Goal: Complete application form: Complete application form

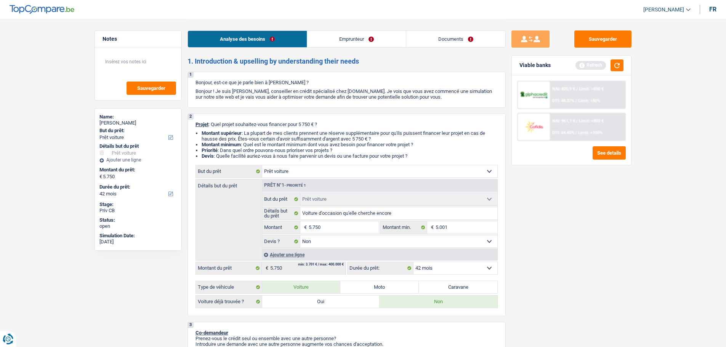
select select "car"
select select "42"
select select "car"
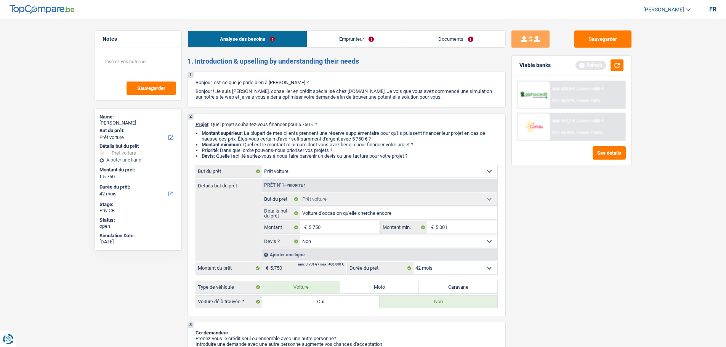
select select "false"
select select "42"
select select "privateEmployee"
select select "netSalary"
select select "mealVouchers"
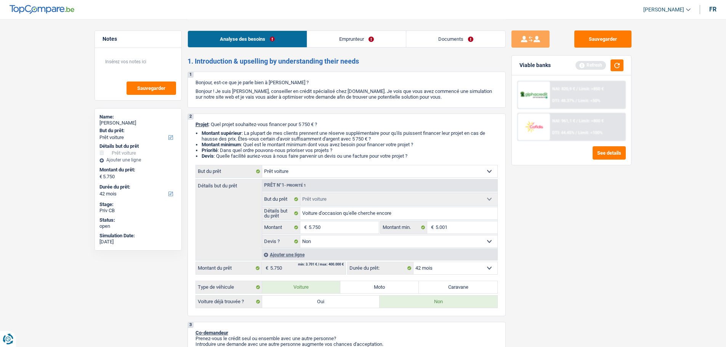
select select "rents"
select select "car"
select select "false"
select select "42"
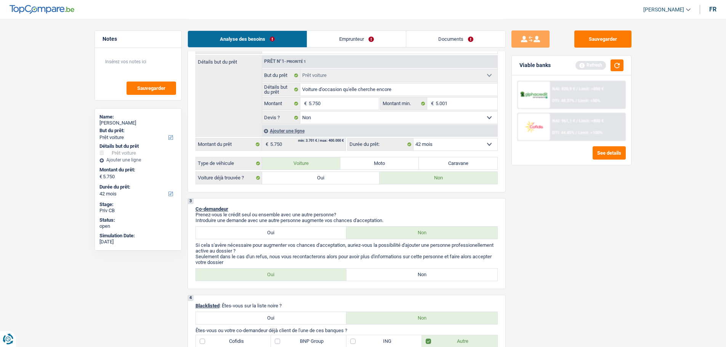
scroll to position [76, 0]
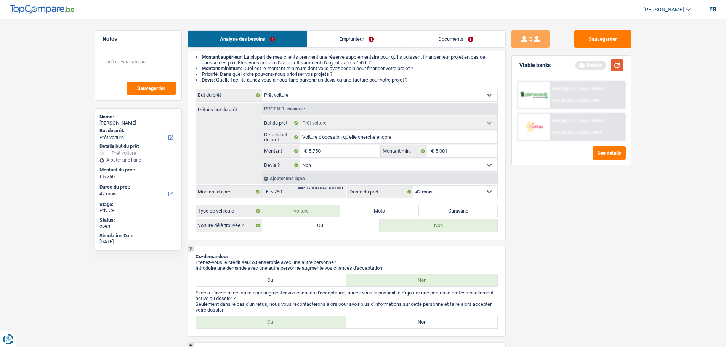
click at [614, 63] on button "button" at bounding box center [617, 65] width 13 height 12
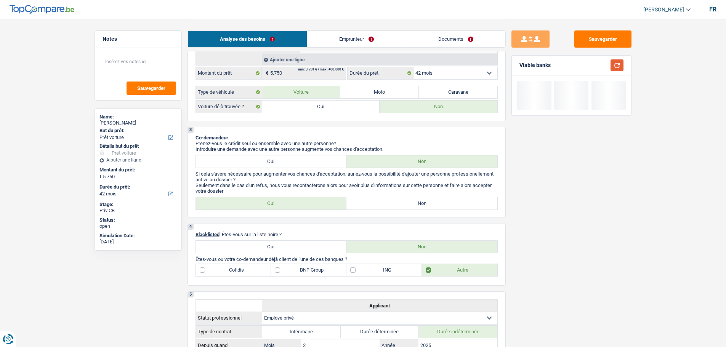
scroll to position [114, 0]
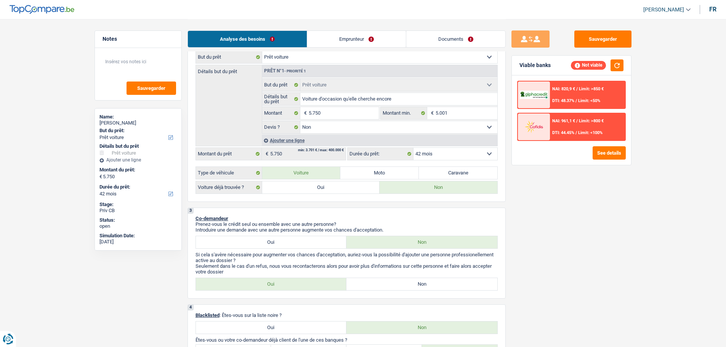
click at [358, 32] on link "Emprunteur" at bounding box center [356, 39] width 99 height 16
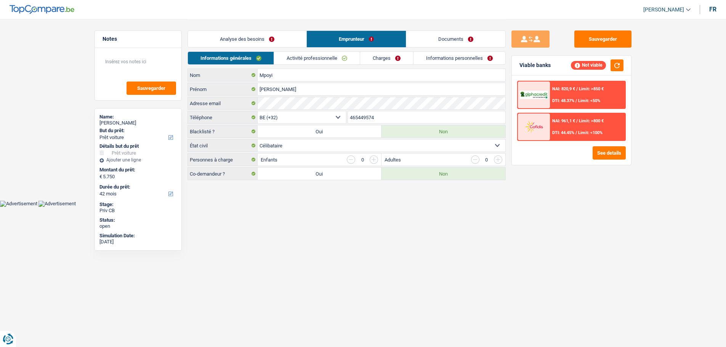
scroll to position [0, 0]
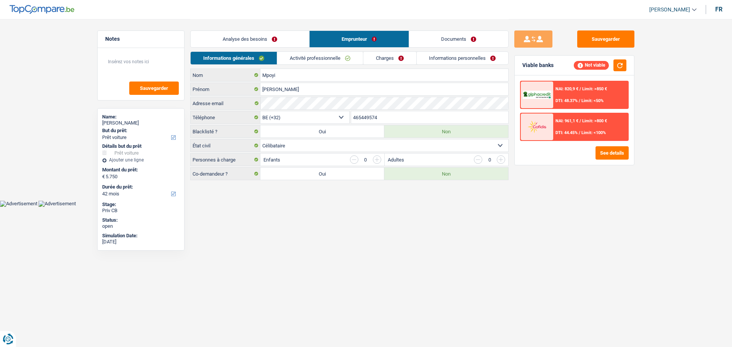
click at [348, 51] on li "Activité professionnelle" at bounding box center [320, 57] width 86 height 13
click at [346, 58] on link "Activité professionnelle" at bounding box center [320, 58] width 86 height 13
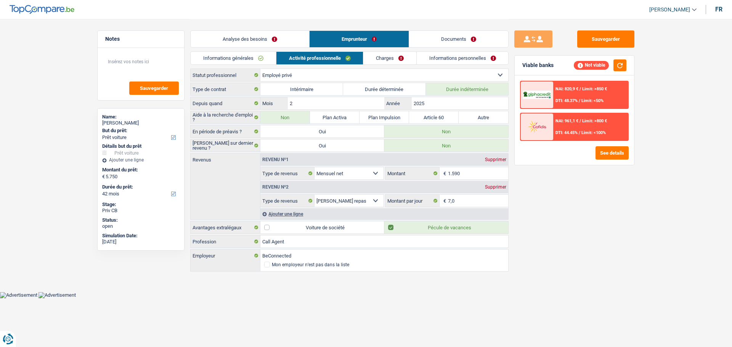
click at [398, 60] on link "Charges" at bounding box center [389, 58] width 53 height 13
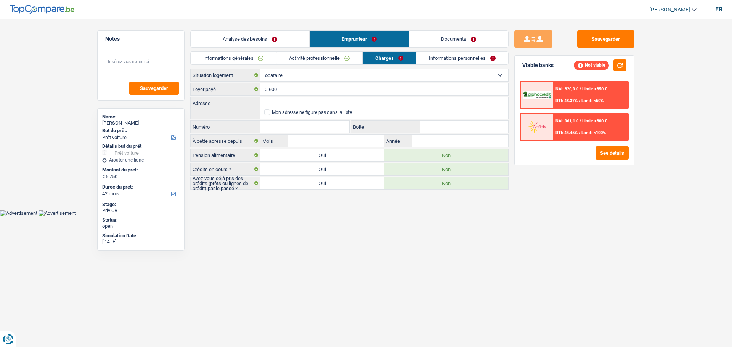
click at [241, 59] on link "Informations générales" at bounding box center [233, 58] width 85 height 13
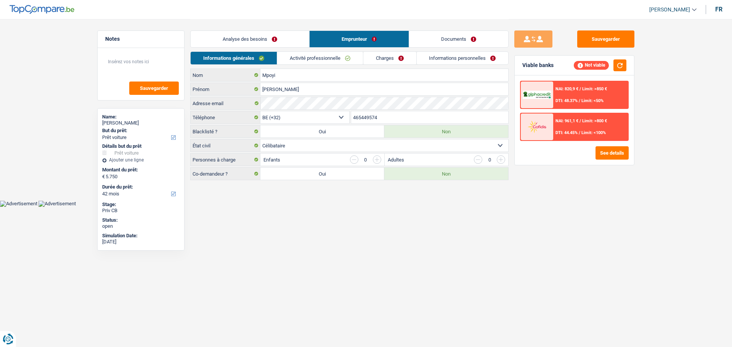
click at [245, 46] on link "Analyse des besoins" at bounding box center [250, 39] width 119 height 16
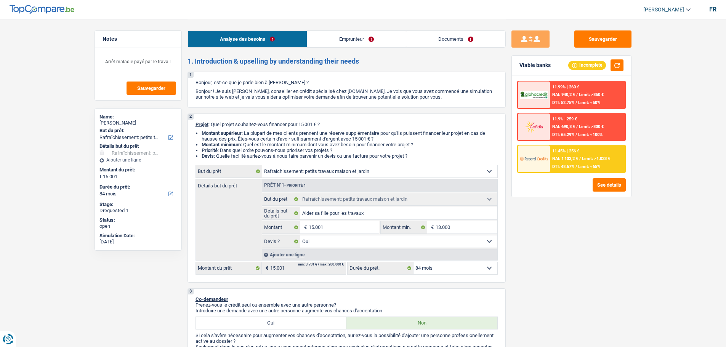
select select "houseOrGarden"
select select "84"
select select "houseOrGarden"
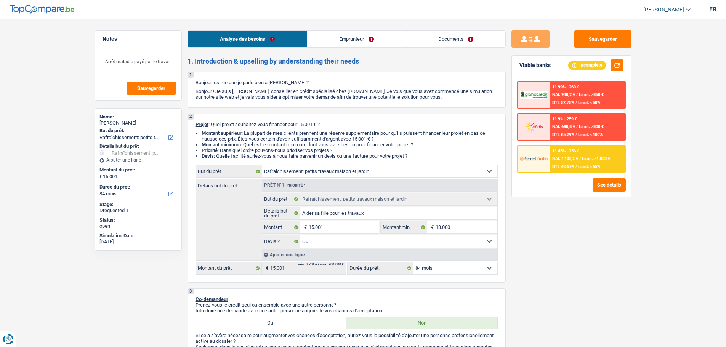
select select "yes"
select select "84"
select select "publicEmployee"
select select "netSalary"
select select "mealVouchers"
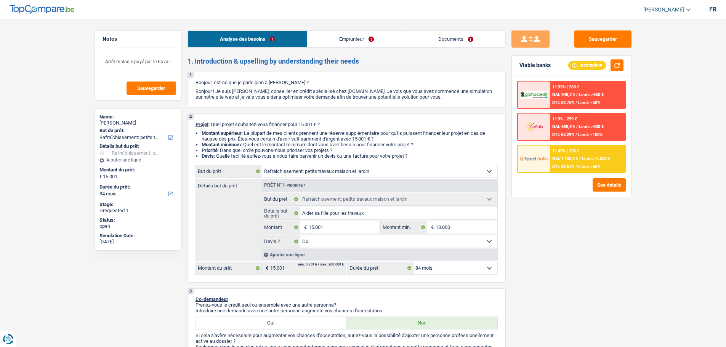
select select "liveWithParents"
select select "personalLoan"
select select "other"
select select "72"
select select "houseOrGarden"
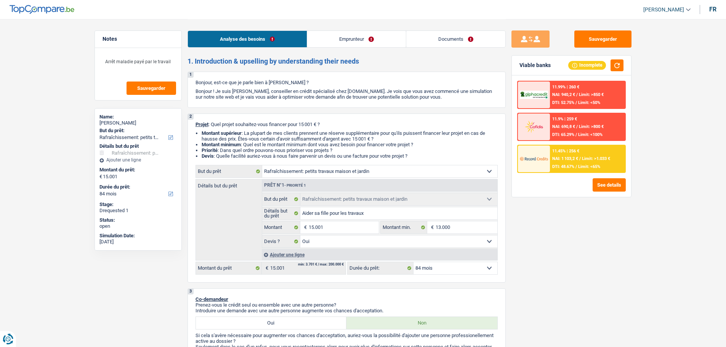
select select "houseOrGarden"
select select "yes"
select select "84"
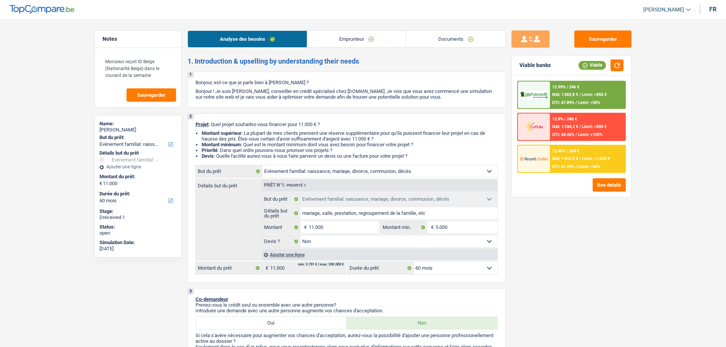
select select "familyEvent"
select select "60"
select select "familyEvent"
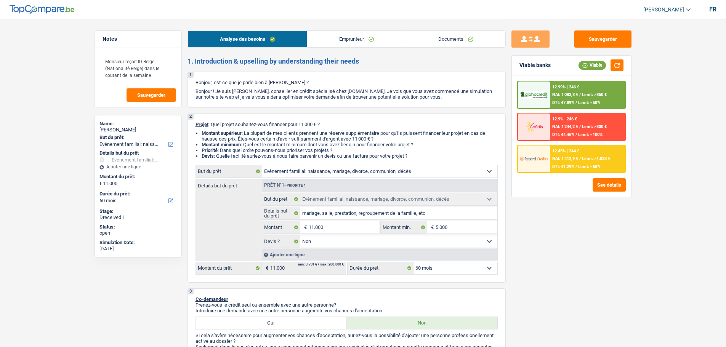
select select "false"
select select "60"
select select "worker"
select select "netSalary"
select select "mealVouchers"
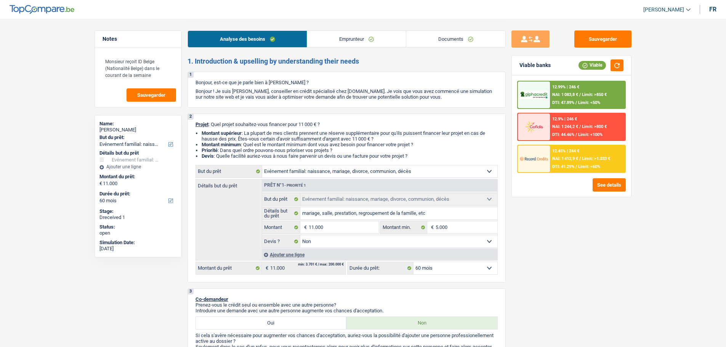
select select "rents"
select select "familyEvent"
select select "false"
select select "60"
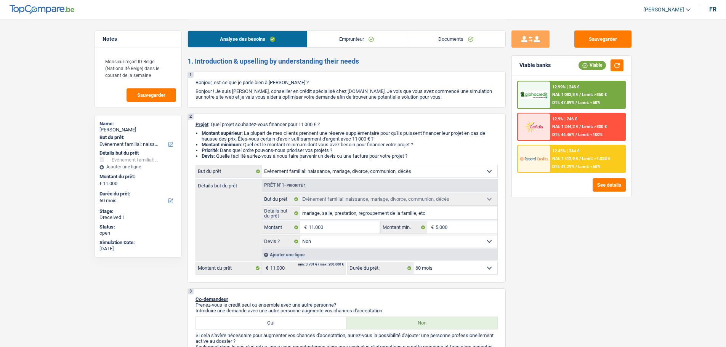
click at [365, 36] on link "Emprunteur" at bounding box center [356, 39] width 99 height 16
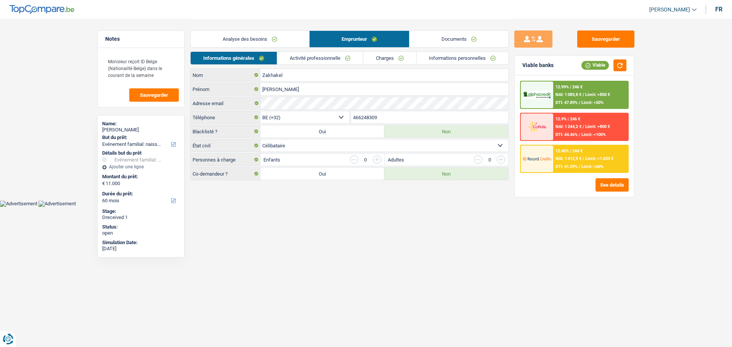
click at [453, 37] on link "Documents" at bounding box center [458, 39] width 99 height 16
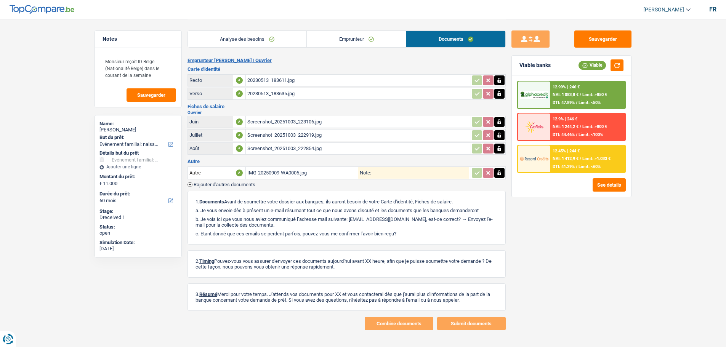
click at [353, 29] on div "Analyse des besoins Emprunteur Documents" at bounding box center [346, 35] width 318 height 32
click at [278, 78] on div "20230513_183611.jpg" at bounding box center [358, 80] width 222 height 11
click at [279, 91] on div "20230513_183635.jpg" at bounding box center [358, 93] width 222 height 11
click at [271, 79] on div "20230513_183611.jpg" at bounding box center [358, 80] width 222 height 11
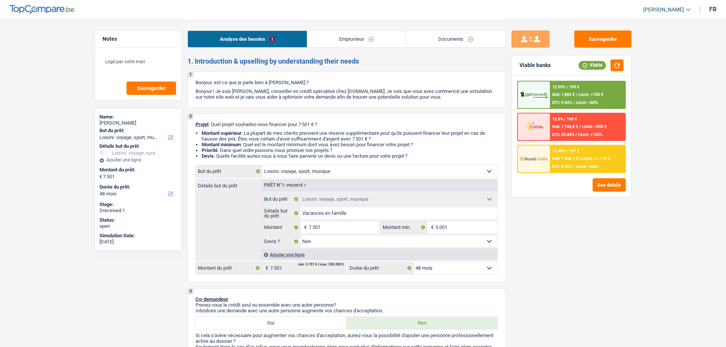
select select "hobbies"
select select "48"
select select "hobbies"
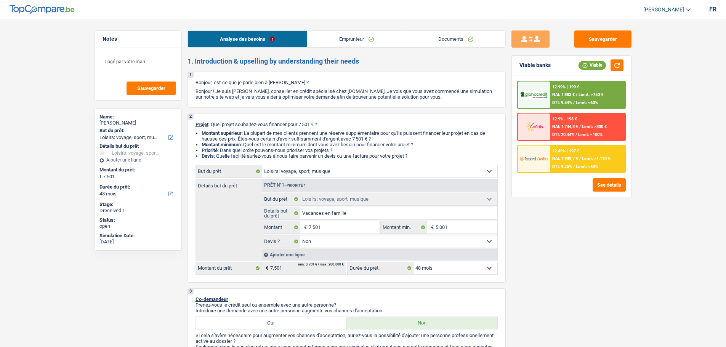
select select "false"
select select "48"
select select "worker"
select select "netSalary"
select select "familyAllowances"
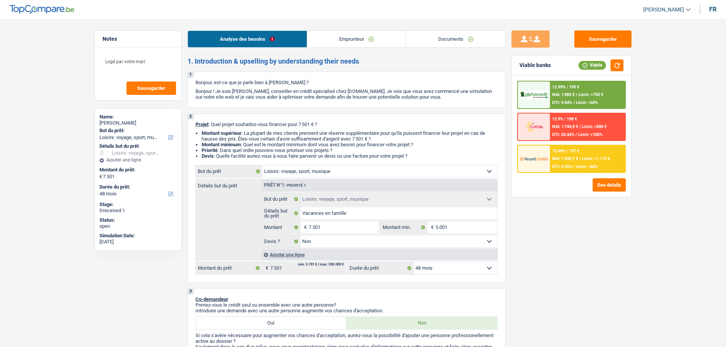
select select "liveWithParents"
select select "hobbies"
select select "false"
select select "48"
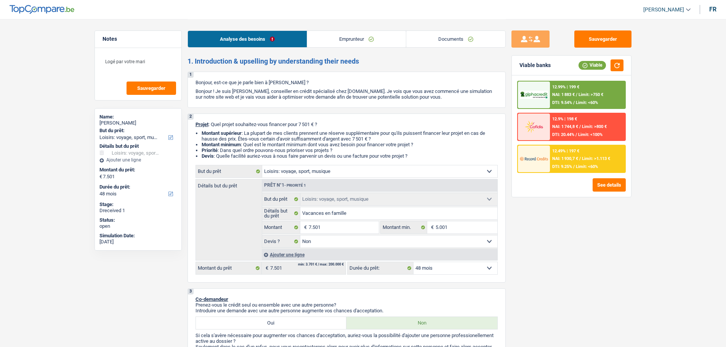
select select "liveWithParents"
select select "BE"
click at [368, 38] on link "Emprunteur" at bounding box center [356, 39] width 99 height 16
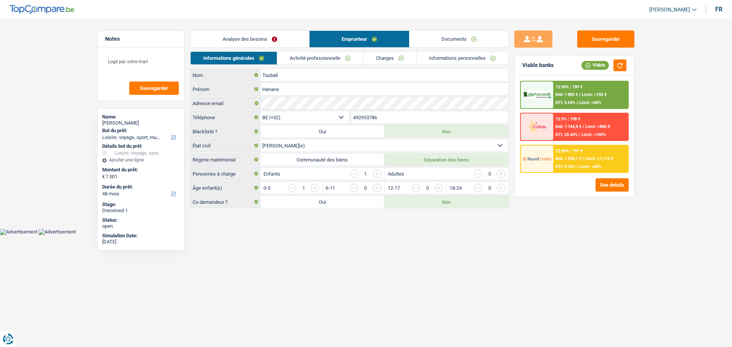
click at [397, 55] on link "Charges" at bounding box center [389, 58] width 53 height 13
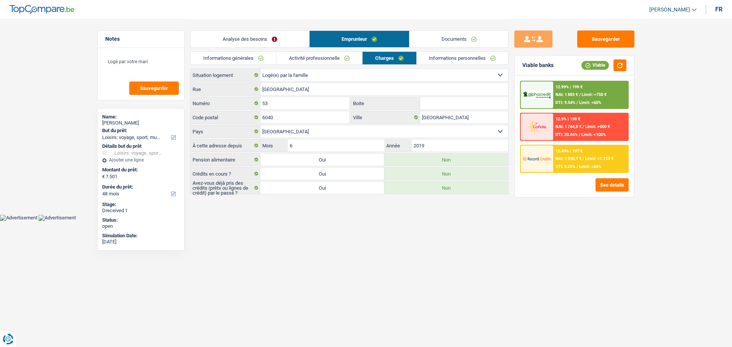
click at [286, 40] on link "Analyse des besoins" at bounding box center [250, 39] width 119 height 16
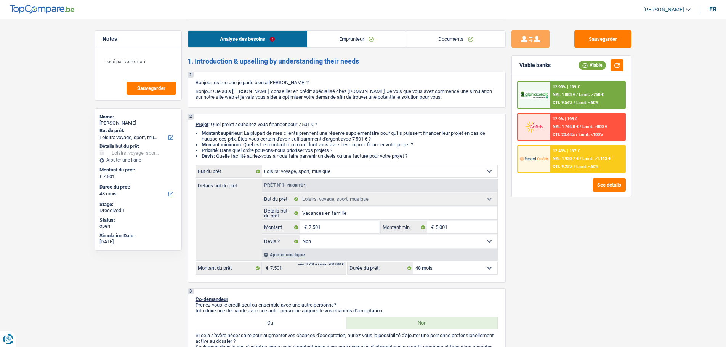
click at [344, 40] on link "Emprunteur" at bounding box center [356, 39] width 99 height 16
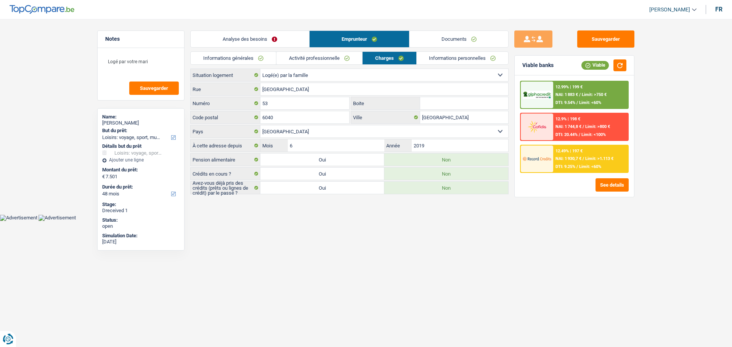
click at [250, 52] on div "Analyse des besoins Emprunteur Documents 1. Introduction & upselling by underst…" at bounding box center [349, 106] width 318 height 175
click at [249, 55] on link "Informations générales" at bounding box center [233, 58] width 85 height 13
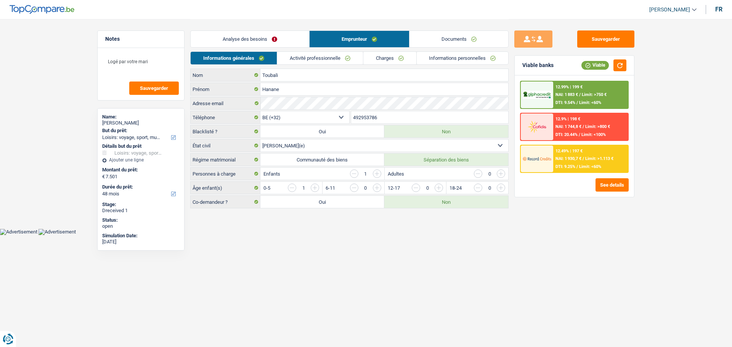
click at [421, 235] on html "Vous avez le contrôle de vos données Nous utilisons des cookies, tout comme nos…" at bounding box center [366, 117] width 732 height 235
click at [387, 59] on link "Charges" at bounding box center [389, 58] width 53 height 13
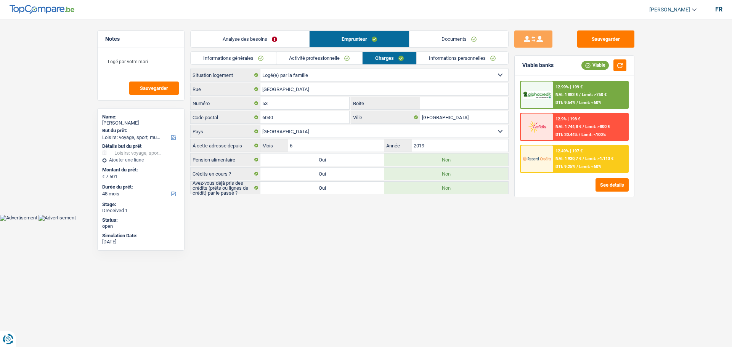
click at [306, 74] on select "Locataire Propriétaire avec prêt hypothécaire Propriétaire sans prêt hypothécai…" at bounding box center [384, 75] width 248 height 12
click at [260, 69] on select "Locataire Propriétaire avec prêt hypothécaire Propriétaire sans prêt hypothécai…" at bounding box center [384, 75] width 248 height 12
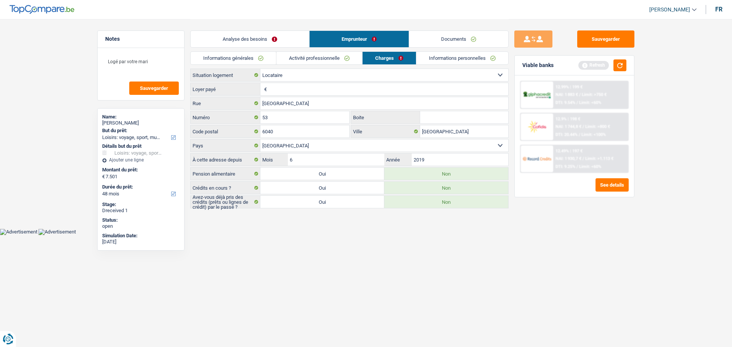
click at [292, 86] on input "Loyer payé" at bounding box center [388, 89] width 239 height 12
click at [292, 90] on input "Loyer payé" at bounding box center [388, 89] width 239 height 12
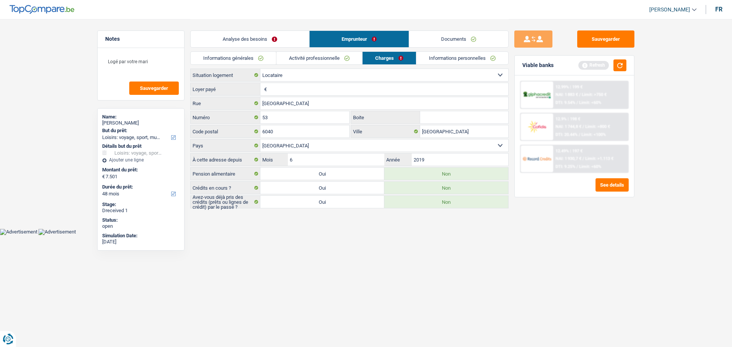
click at [292, 90] on input "Loyer payé" at bounding box center [388, 89] width 239 height 12
click at [301, 75] on select "Locataire Propriétaire avec prêt hypothécaire Propriétaire sans prêt hypothécai…" at bounding box center [384, 75] width 248 height 12
click at [260, 69] on select "Locataire Propriétaire avec prêt hypothécaire Propriétaire sans prêt hypothécai…" at bounding box center [384, 75] width 248 height 12
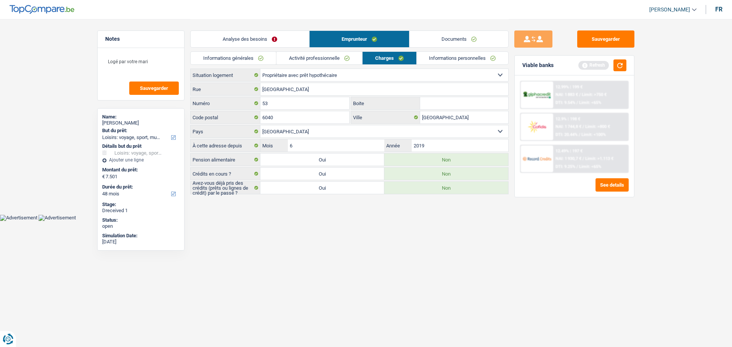
click at [309, 60] on link "Activité professionnelle" at bounding box center [319, 58] width 86 height 13
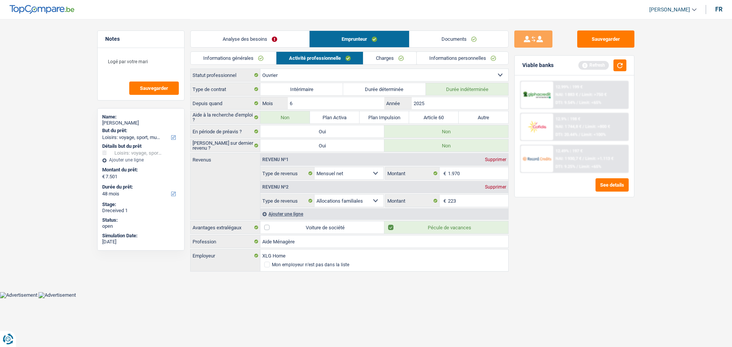
click at [257, 61] on link "Informations générales" at bounding box center [233, 58] width 85 height 13
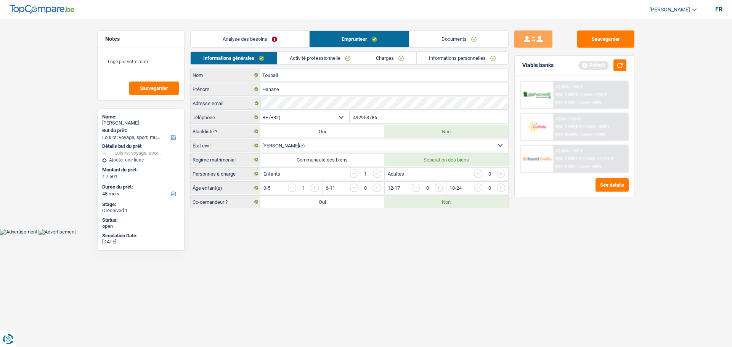
click at [314, 58] on link "Activité professionnelle" at bounding box center [320, 58] width 86 height 13
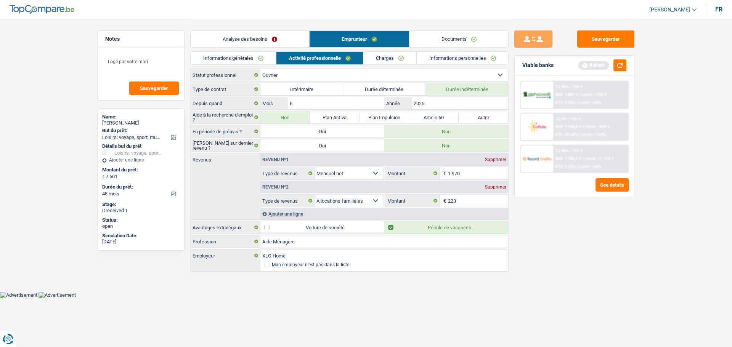
click at [384, 59] on link "Charges" at bounding box center [389, 58] width 53 height 13
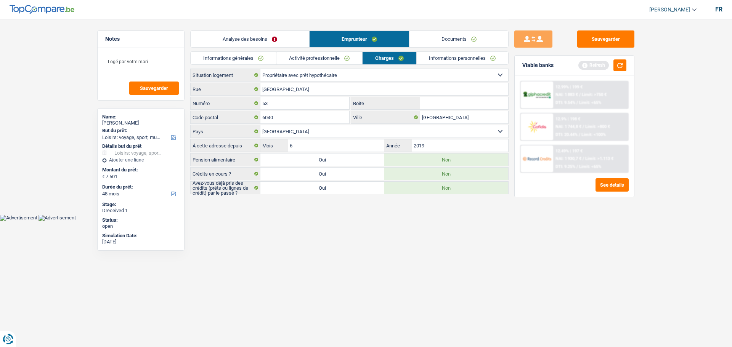
drag, startPoint x: 325, startPoint y: 58, endPoint x: 265, endPoint y: 50, distance: 59.9
click at [324, 58] on link "Activité professionnelle" at bounding box center [319, 58] width 86 height 13
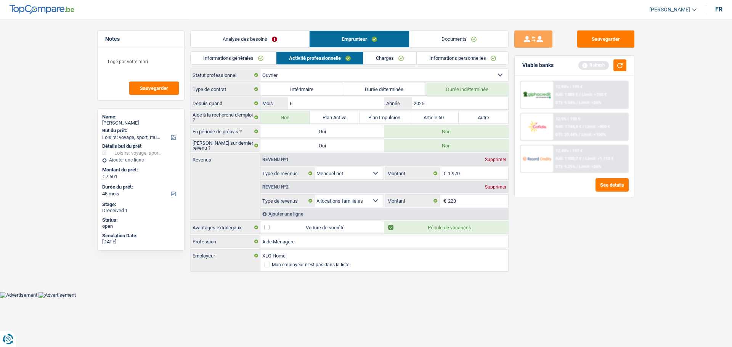
click at [242, 59] on link "Informations générales" at bounding box center [233, 58] width 85 height 13
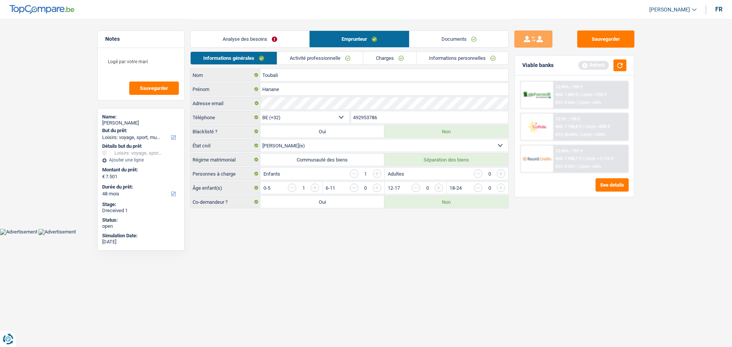
click at [290, 32] on link "Analyse des besoins" at bounding box center [250, 39] width 119 height 16
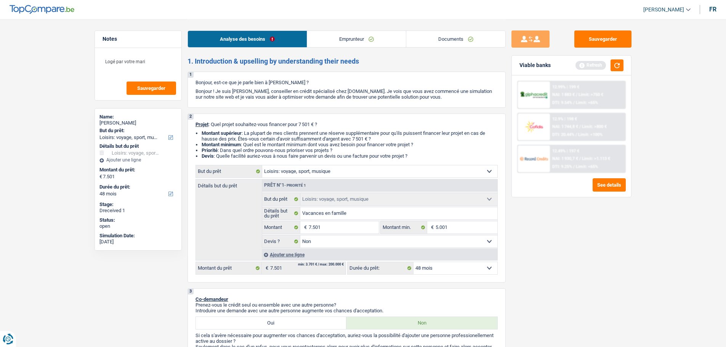
click at [345, 39] on link "Emprunteur" at bounding box center [356, 39] width 99 height 16
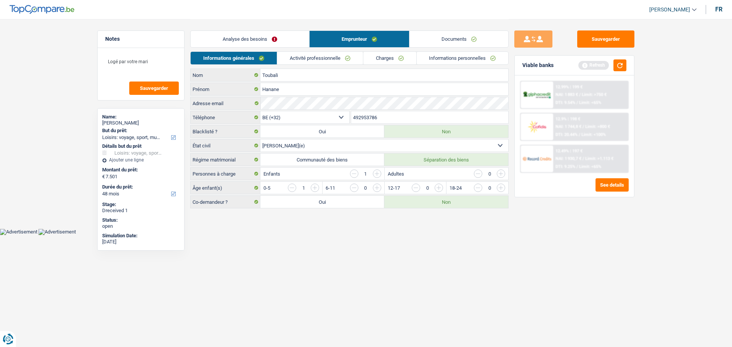
click at [395, 53] on link "Charges" at bounding box center [389, 58] width 53 height 13
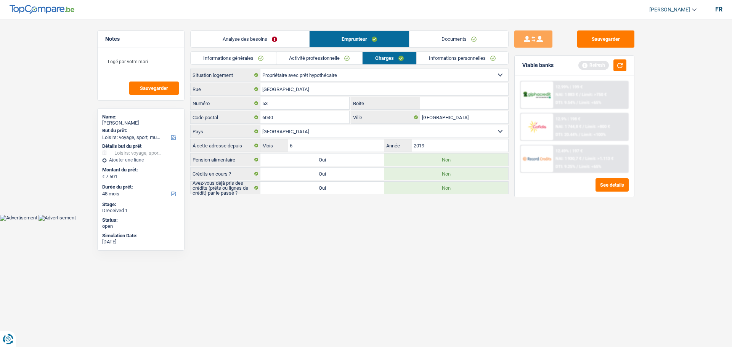
click at [301, 74] on select "Locataire Propriétaire avec prêt hypothécaire Propriétaire sans prêt hypothécai…" at bounding box center [384, 75] width 248 height 12
select select "liveWithParents"
click at [260, 69] on select "Locataire Propriétaire avec prêt hypothécaire Propriétaire sans prêt hypothécai…" at bounding box center [384, 75] width 248 height 12
click at [149, 60] on textarea "Logé par votre mari" at bounding box center [141, 64] width 76 height 23
click at [141, 71] on textarea "Logé par votre mari Son mari" at bounding box center [141, 64] width 76 height 23
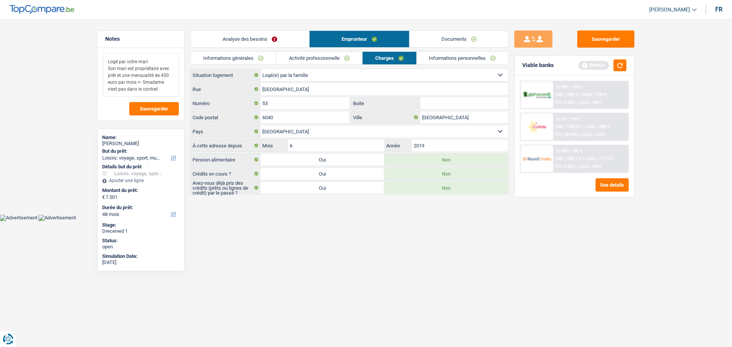
click at [146, 83] on textarea "Logé par votre mari Son mari est propriétaire avec prêt et une mensualité de 45…" at bounding box center [141, 74] width 76 height 43
type textarea "Logé par votre mari Son mari est propriétaire avec prêt et une mensualité de 45…"
click at [167, 105] on button "Sauvegarder" at bounding box center [154, 108] width 50 height 13
click at [581, 36] on button "Sauvegarder" at bounding box center [605, 38] width 57 height 17
drag, startPoint x: 154, startPoint y: 91, endPoint x: 103, endPoint y: 62, distance: 58.2
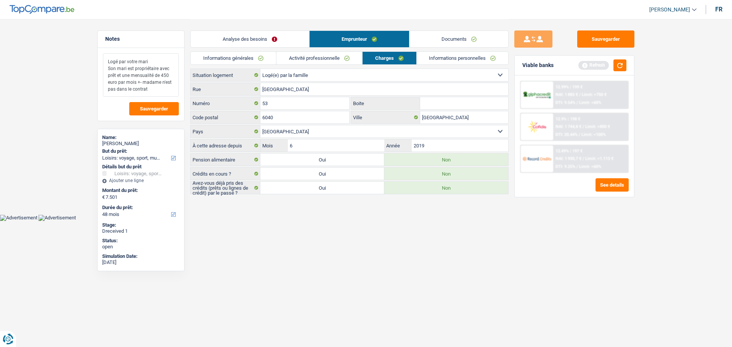
click at [103, 62] on textarea "Logé par votre mari Son mari est propriétaire avec prêt et une mensualité de 45…" at bounding box center [141, 74] width 76 height 43
click at [582, 30] on div "Sauvegarder Viable banks Refresh 12.99% | 199 € NAI: 1 883 € / Limit: >750 € DT…" at bounding box center [574, 107] width 132 height 176
click at [584, 39] on button "Sauvegarder" at bounding box center [605, 38] width 57 height 17
click at [144, 107] on span "Sauvegarder" at bounding box center [154, 108] width 28 height 5
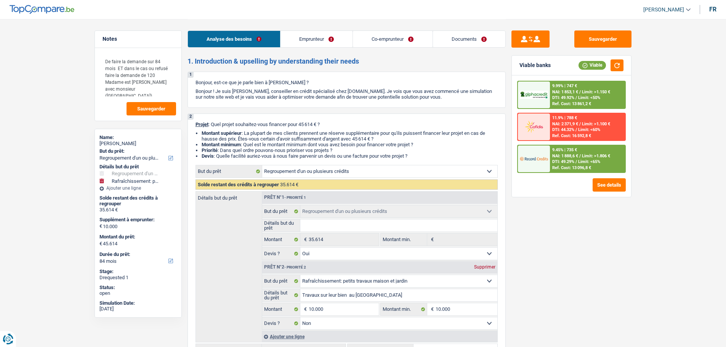
select select "refinancing"
select select "houseOrGarden"
select select "84"
select select "refinancing"
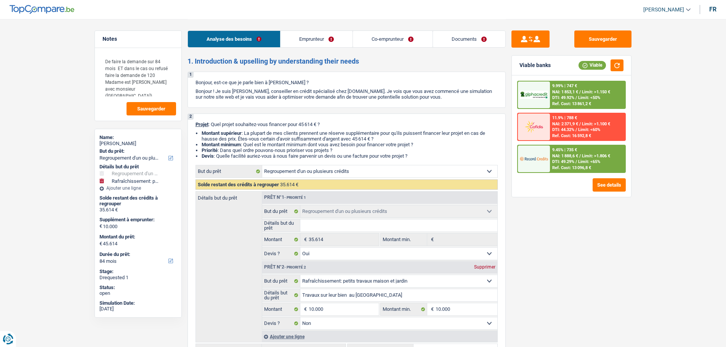
select select "refinancing"
select select "yes"
select select "houseOrGarden"
select select "false"
select select "84"
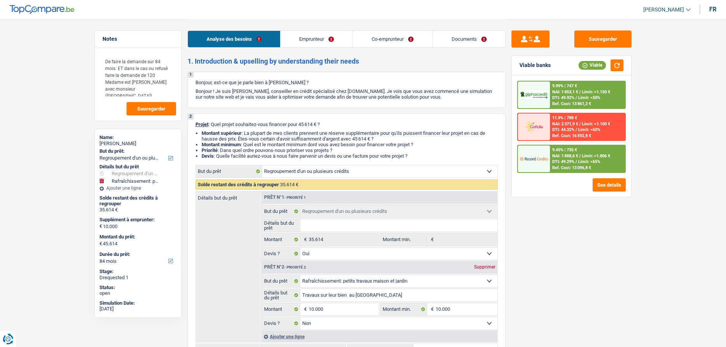
select select "privateEmployee"
select select "housewife"
select select "netSalary"
select select "mealVouchers"
select select "familyAllowances"
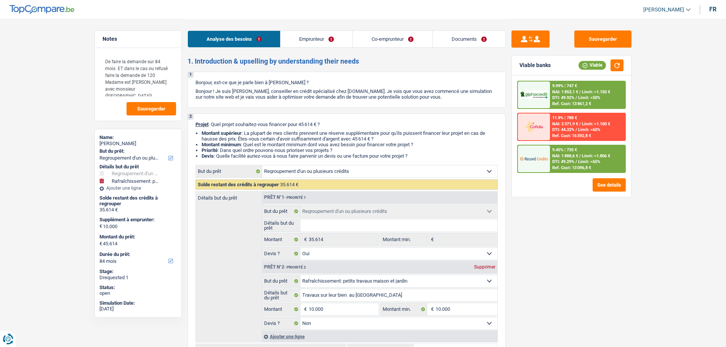
select select "familyAllowances"
select select "rents"
select select "personalLoan"
select select "homeFurnishingOrRelocation"
select select "48"
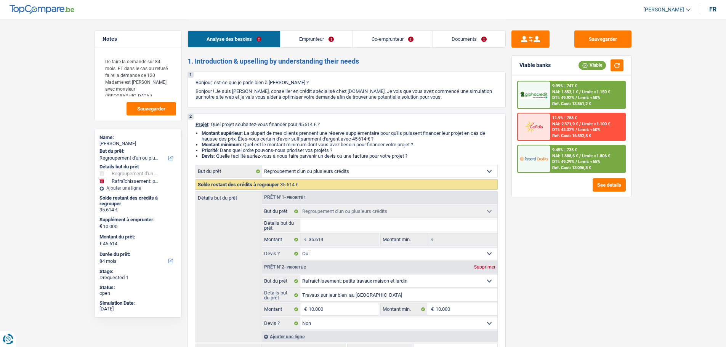
select select "personalLoan"
select select "homeFurnishingOrRelocation"
select select "120"
select select "refinancing"
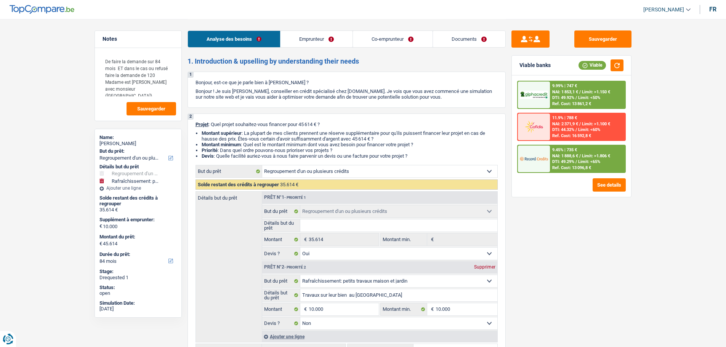
select select "yes"
select select "houseOrGarden"
select select "false"
select select "84"
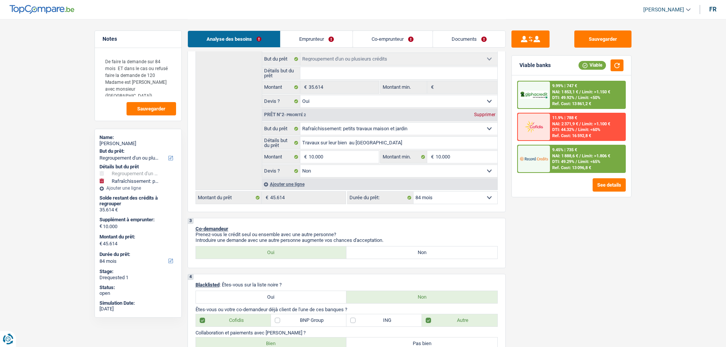
click at [586, 163] on span "Limit: <65%" at bounding box center [589, 161] width 22 height 5
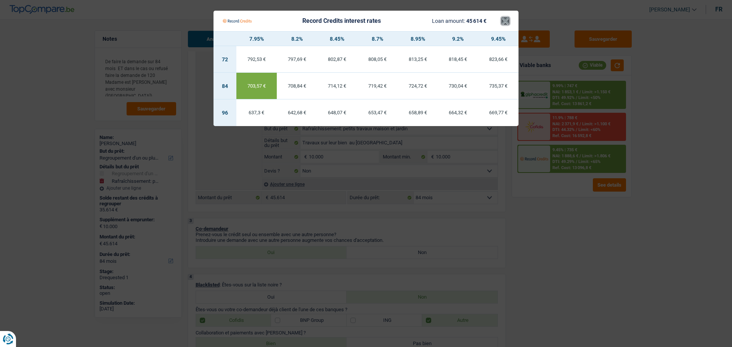
click at [506, 21] on button "×" at bounding box center [505, 21] width 8 height 8
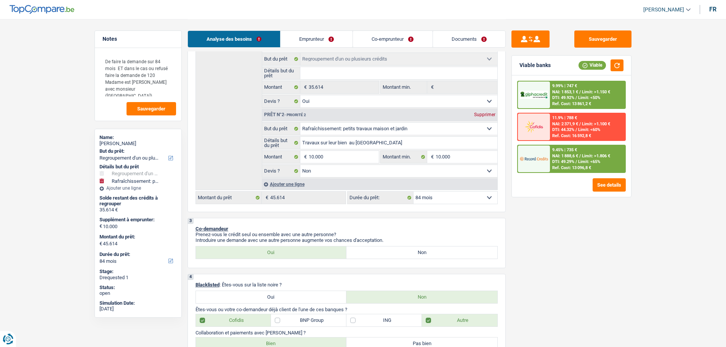
click at [552, 92] on span "NAI: 1 853,1 €" at bounding box center [565, 92] width 26 height 5
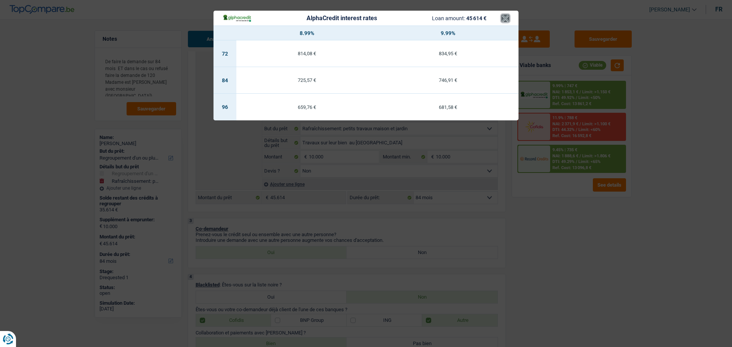
click at [505, 19] on button "×" at bounding box center [505, 18] width 8 height 8
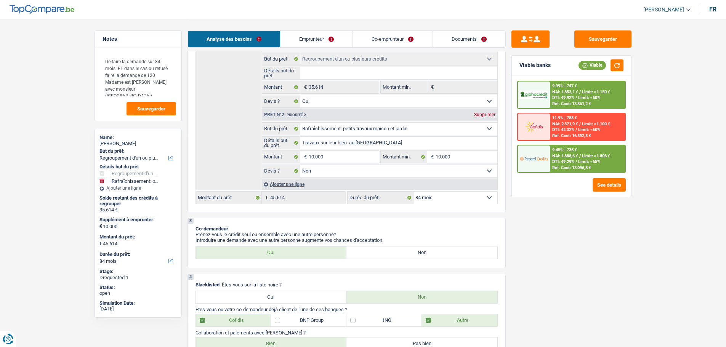
click at [565, 158] on span "NAI: 1 888,6 €" at bounding box center [565, 156] width 26 height 5
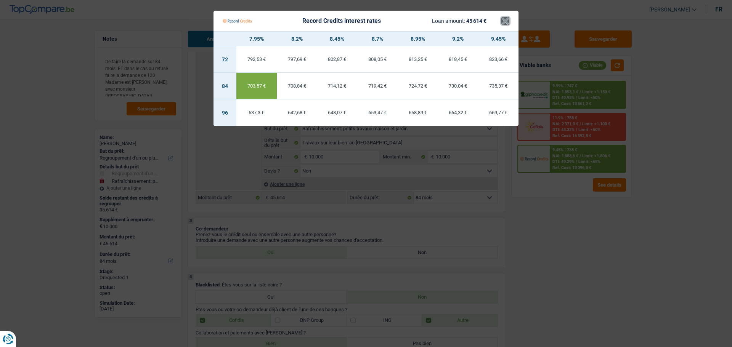
click at [503, 21] on button "×" at bounding box center [505, 21] width 8 height 8
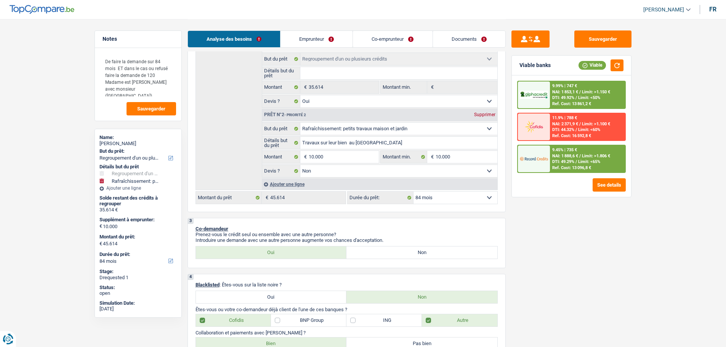
click at [591, 155] on span "Limit: >1.806 €" at bounding box center [596, 156] width 28 height 5
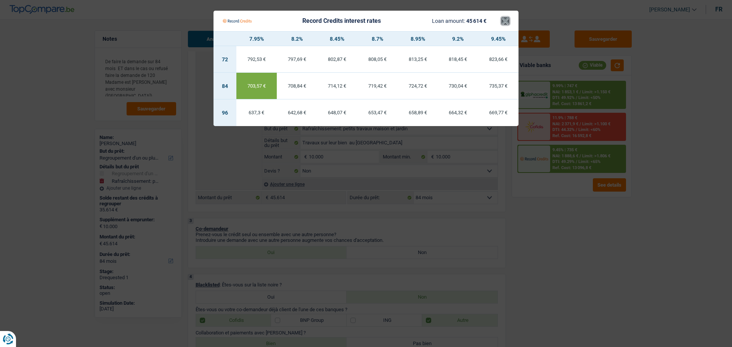
click at [506, 21] on button "×" at bounding box center [505, 21] width 8 height 8
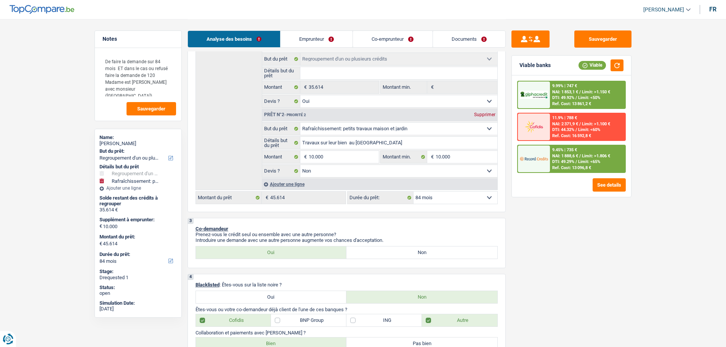
click at [576, 161] on span "/" at bounding box center [576, 161] width 2 height 5
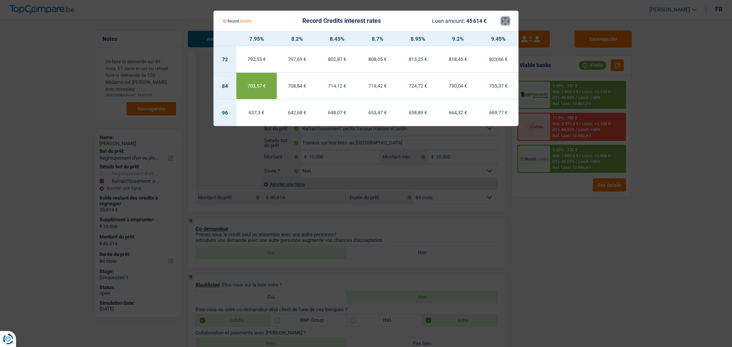
click at [502, 24] on button "×" at bounding box center [505, 21] width 8 height 8
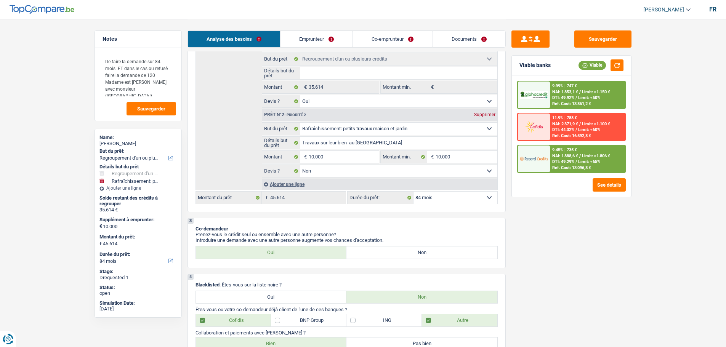
click at [556, 96] on span "DTI: 49.92%" at bounding box center [563, 97] width 22 height 5
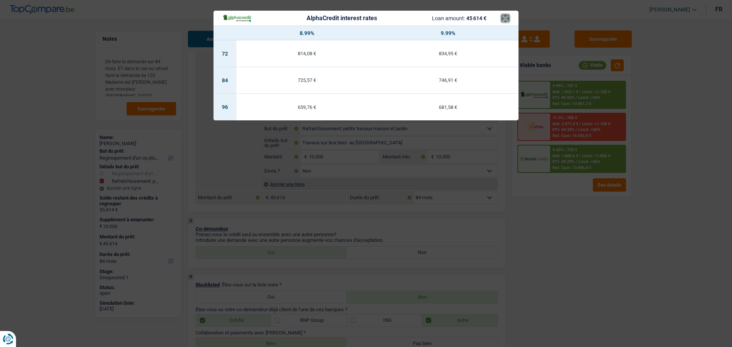
click at [503, 14] on button "×" at bounding box center [505, 18] width 8 height 8
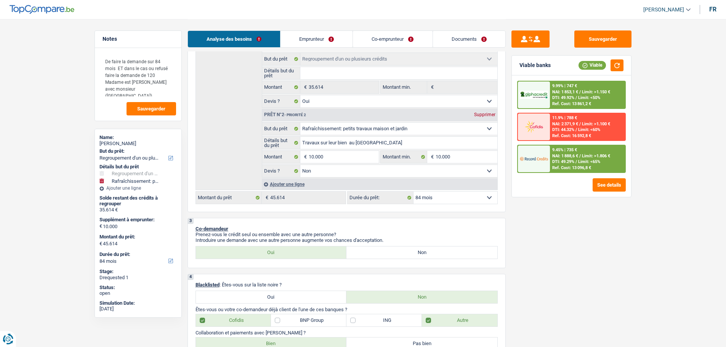
click at [465, 200] on select "12 mois 18 mois 24 mois 30 mois 36 mois 42 mois 48 mois 60 mois 72 mois 84 mois…" at bounding box center [455, 198] width 84 height 12
click at [601, 268] on div "Sauvegarder Viable banks Viable 9.99% | 747 € NAI: 1 853,1 € / Limit: >1.150 € …" at bounding box center [571, 182] width 131 height 304
click at [561, 150] on div "9.45% | 735 €" at bounding box center [564, 149] width 25 height 5
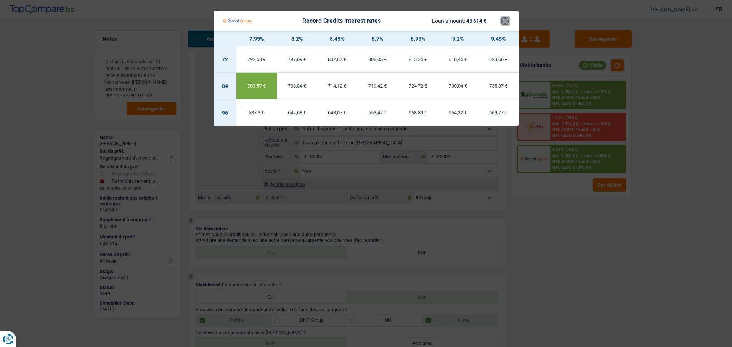
click at [509, 23] on button "×" at bounding box center [505, 21] width 8 height 8
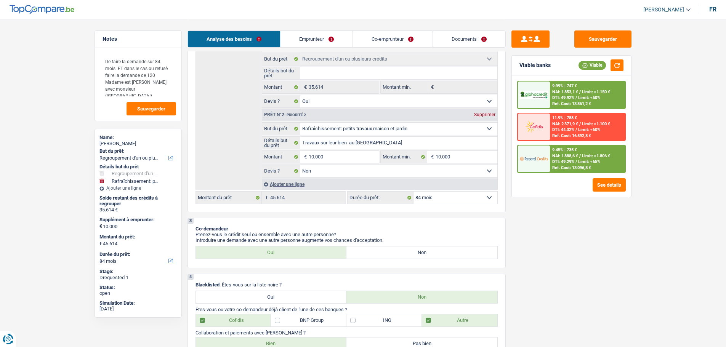
click at [567, 90] on span "NAI: 1 853,1 €" at bounding box center [565, 92] width 26 height 5
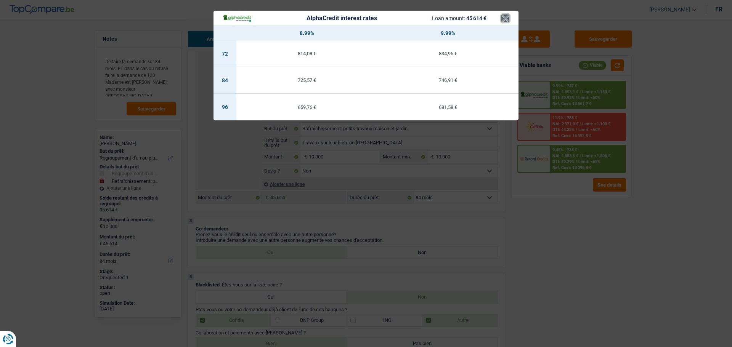
click at [507, 19] on button "×" at bounding box center [505, 18] width 8 height 8
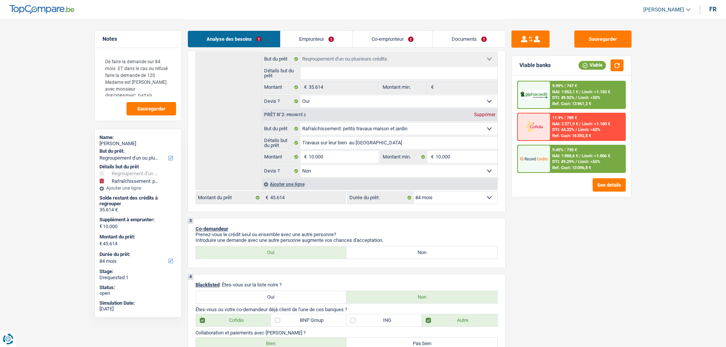
click at [450, 197] on select "12 mois 18 mois 24 mois 30 mois 36 mois 42 mois 48 mois 60 mois 72 mois 84 mois…" at bounding box center [455, 198] width 84 height 12
select select "120"
click at [413, 192] on select "12 mois 18 mois 24 mois 30 mois 36 mois 42 mois 48 mois 60 mois 72 mois 84 mois…" at bounding box center [455, 198] width 84 height 12
select select "120"
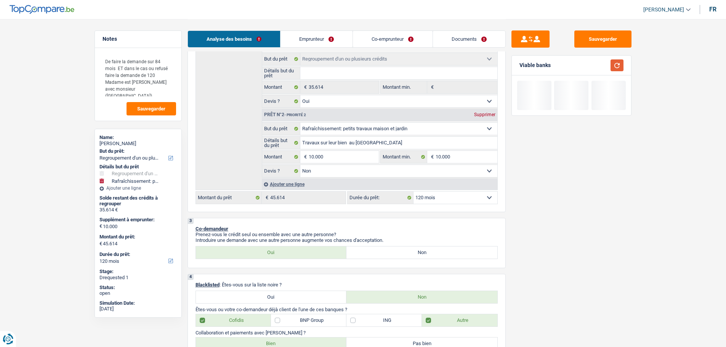
click at [617, 64] on button "button" at bounding box center [617, 65] width 13 height 12
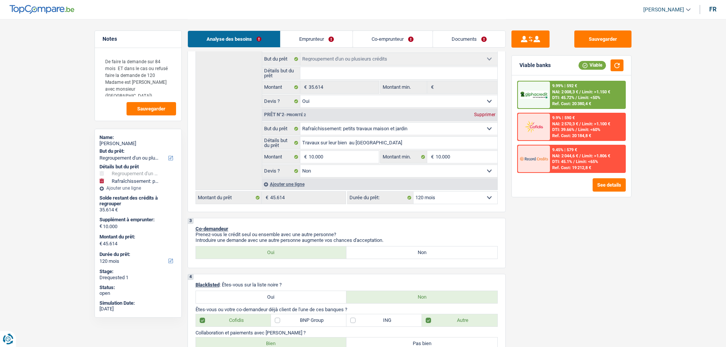
click at [474, 199] on select "12 mois 18 mois 24 mois 30 mois 36 mois 42 mois 48 mois 60 mois 72 mois 84 mois…" at bounding box center [455, 198] width 84 height 12
select select "84"
click at [413, 192] on select "12 mois 18 mois 24 mois 30 mois 36 mois 42 mois 48 mois 60 mois 72 mois 84 mois…" at bounding box center [455, 198] width 84 height 12
select select "84"
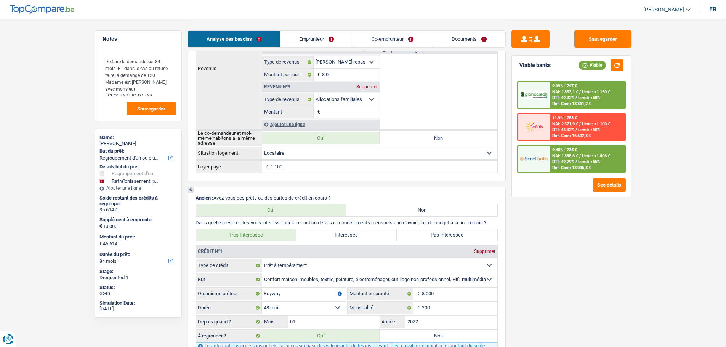
scroll to position [686, 0]
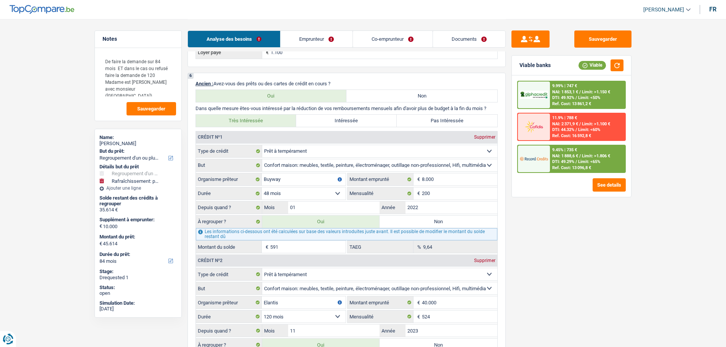
click at [414, 220] on label "Non" at bounding box center [439, 222] width 118 height 12
click at [414, 220] on input "Non" at bounding box center [439, 222] width 118 height 12
radio input "true"
type input "45.023"
select select "144"
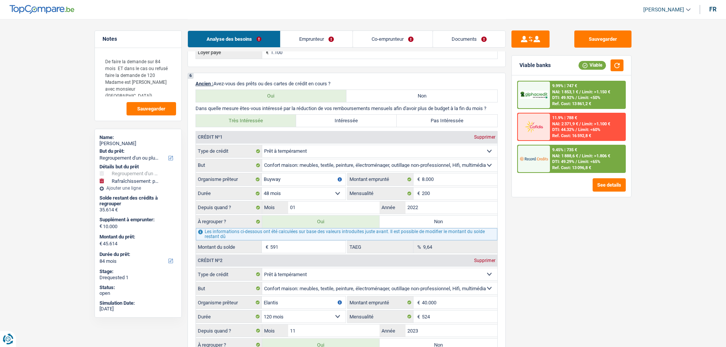
type input "35.023"
type input "45.023"
select select "144"
radio input "false"
type input "35.023"
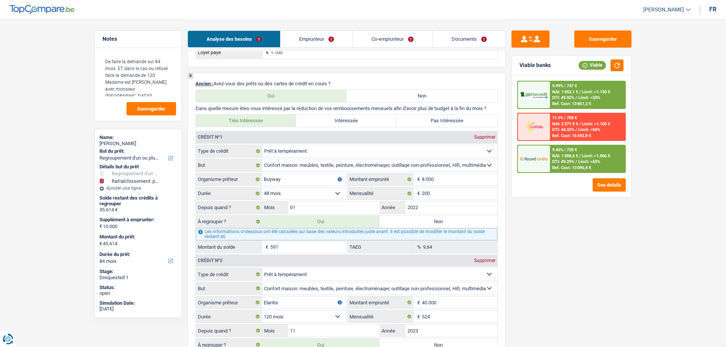
type input "45.023"
select select "144"
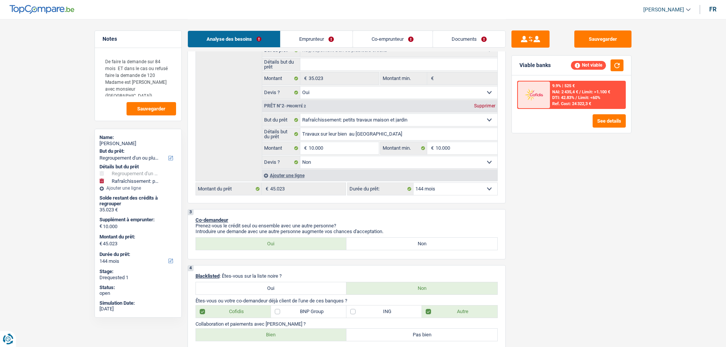
scroll to position [76, 0]
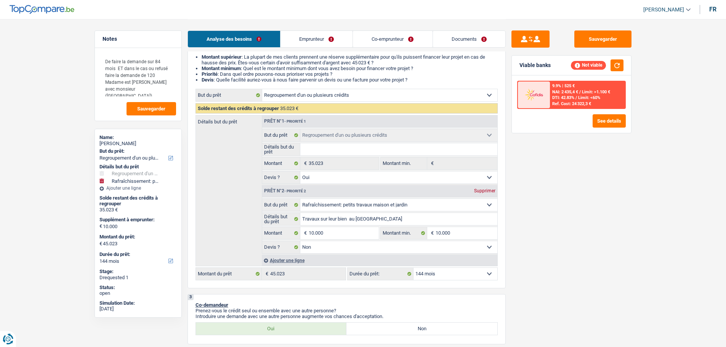
click at [464, 274] on select "12 mois 18 mois 24 mois 30 mois 36 mois 42 mois 48 mois 60 mois 72 mois 84 mois…" at bounding box center [455, 274] width 84 height 12
select select "120"
click at [413, 268] on select "12 mois 18 mois 24 mois 30 mois 36 mois 42 mois 48 mois 60 mois 72 mois 84 mois…" at bounding box center [455, 274] width 84 height 12
select select "120"
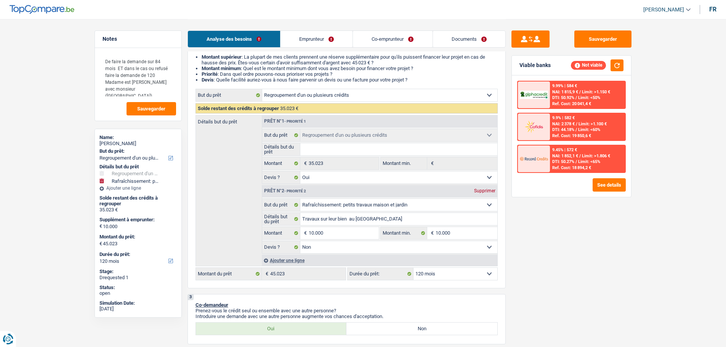
click at [486, 274] on select "12 mois 18 mois 24 mois 30 mois 36 mois 42 mois 48 mois 60 mois 72 mois 84 mois…" at bounding box center [455, 274] width 84 height 12
select select "84"
click at [413, 268] on select "12 mois 18 mois 24 mois 30 mois 36 mois 42 mois 48 mois 60 mois 72 mois 84 mois…" at bounding box center [455, 274] width 84 height 12
select select "84"
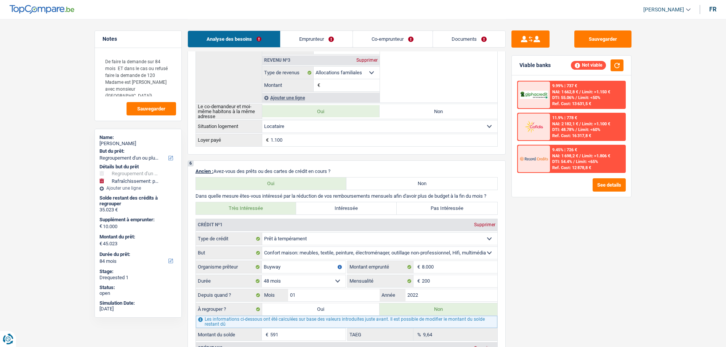
scroll to position [686, 0]
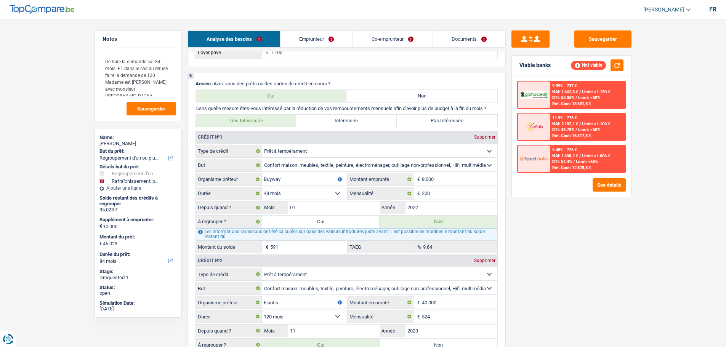
click at [316, 219] on label "Oui" at bounding box center [321, 222] width 118 height 12
click at [316, 219] on input "Oui" at bounding box center [321, 222] width 118 height 12
radio input "true"
type input "45.614"
select select "144"
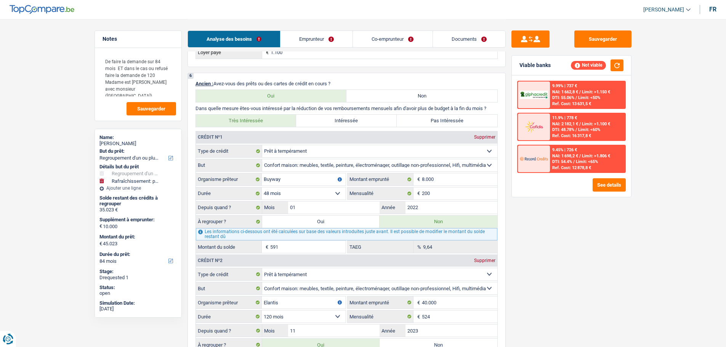
type input "35.614"
type input "45.614"
select select "144"
radio input "false"
type input "35.614"
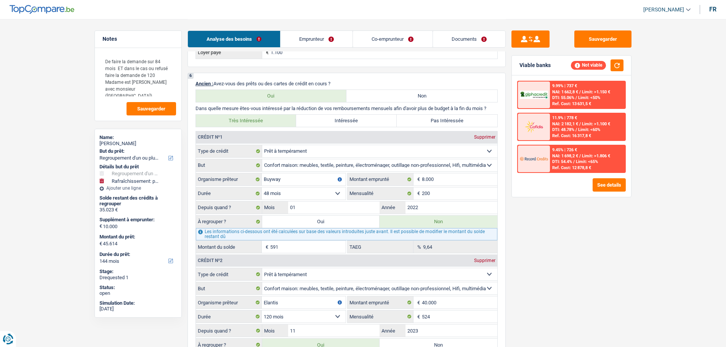
type input "45.614"
select select "144"
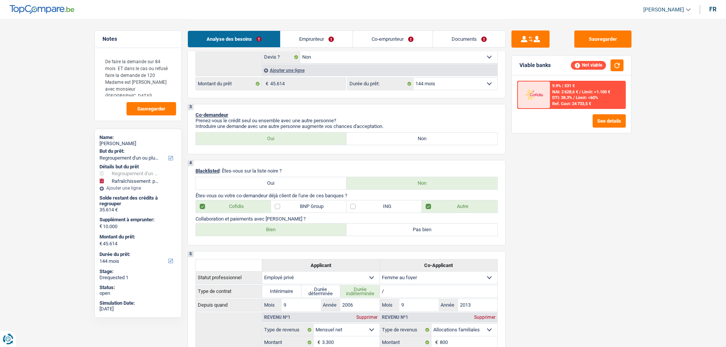
scroll to position [152, 0]
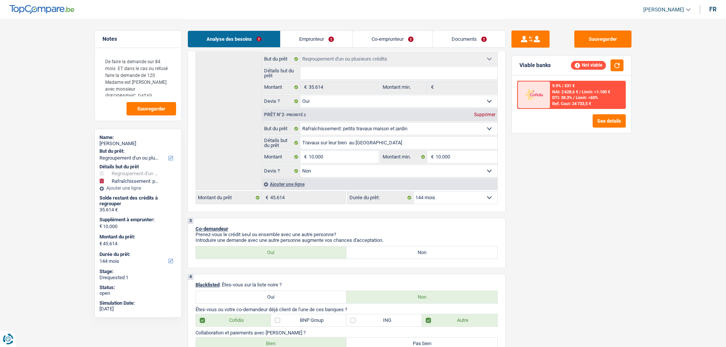
click at [472, 202] on select "12 mois 18 mois 24 mois 30 mois 36 mois 42 mois 48 mois 60 mois 72 mois 84 mois…" at bounding box center [455, 198] width 84 height 12
select select "84"
click at [413, 192] on select "12 mois 18 mois 24 mois 30 mois 36 mois 42 mois 48 mois 60 mois 72 mois 84 mois…" at bounding box center [455, 198] width 84 height 12
select select "84"
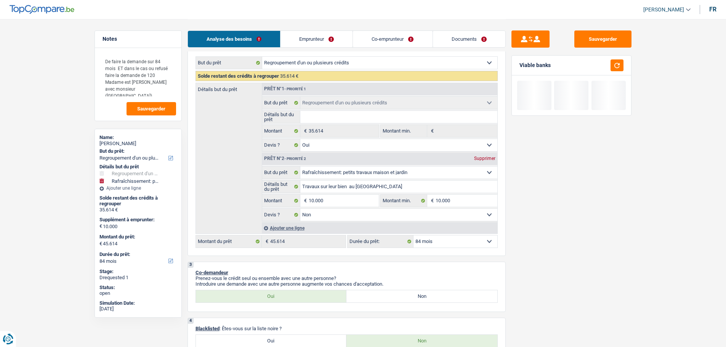
scroll to position [38, 0]
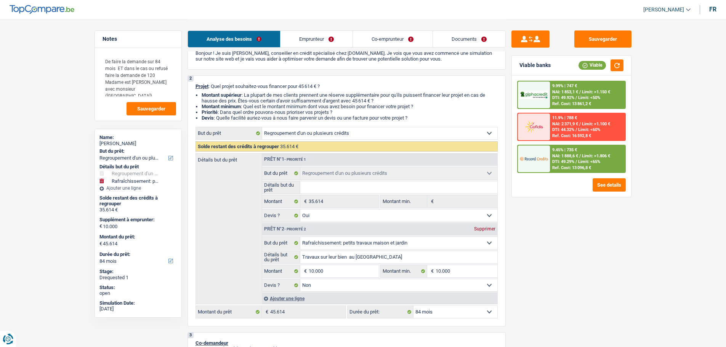
click at [439, 311] on select "12 mois 18 mois 24 mois 30 mois 36 mois 42 mois 48 mois 60 mois 72 mois 84 mois…" at bounding box center [455, 312] width 84 height 12
select select "120"
click at [413, 306] on select "12 mois 18 mois 24 mois 30 mois 36 mois 42 mois 48 mois 60 mois 72 mois 84 mois…" at bounding box center [455, 312] width 84 height 12
select select "120"
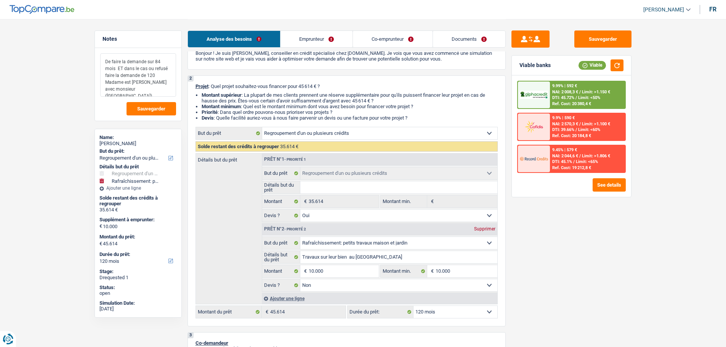
click at [171, 69] on textarea "De faire la demande sur 84 mois ET dans le cas ou refusé faire la demande de 12…" at bounding box center [138, 74] width 76 height 43
drag, startPoint x: 149, startPoint y: 81, endPoint x: 97, endPoint y: 61, distance: 55.3
click at [97, 61] on div "De faire la demande sur 84 mois ET dans le cas ou refusé faire la demande de 12…" at bounding box center [138, 84] width 87 height 73
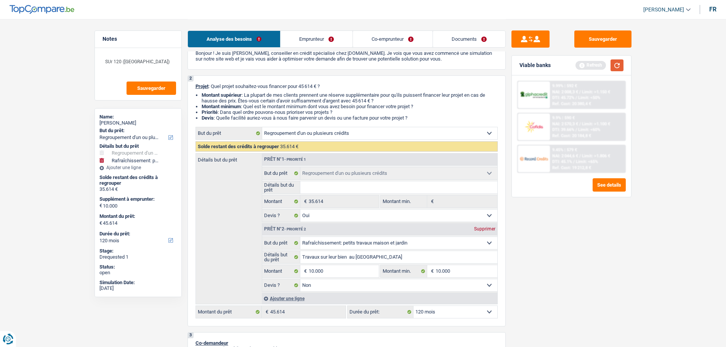
click at [618, 63] on button "button" at bounding box center [617, 65] width 13 height 12
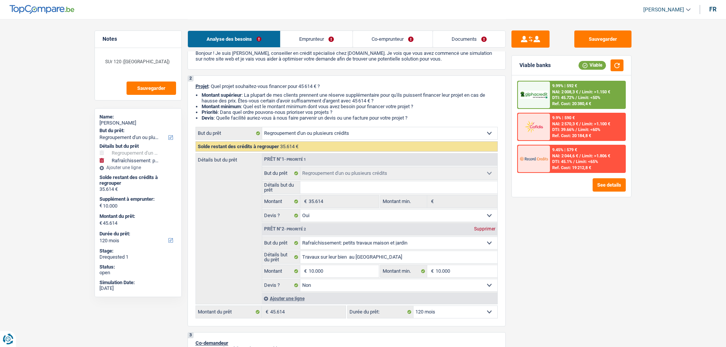
click at [565, 97] on span "DTI: 45.72%" at bounding box center [563, 97] width 22 height 5
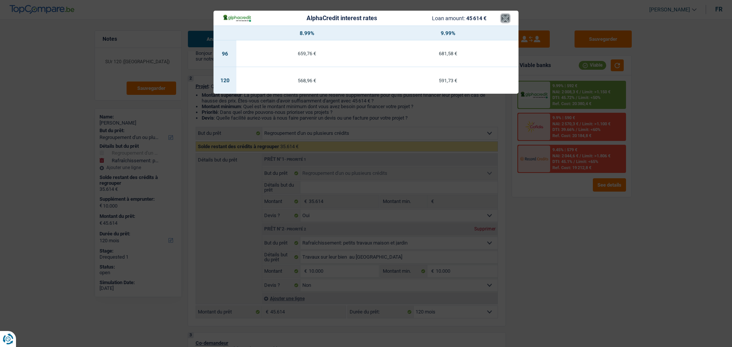
click at [506, 22] on button "×" at bounding box center [505, 18] width 8 height 8
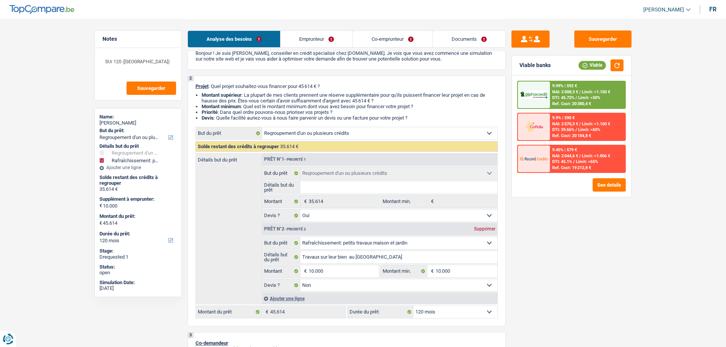
click at [566, 98] on span "DTI: 45.72%" at bounding box center [563, 97] width 22 height 5
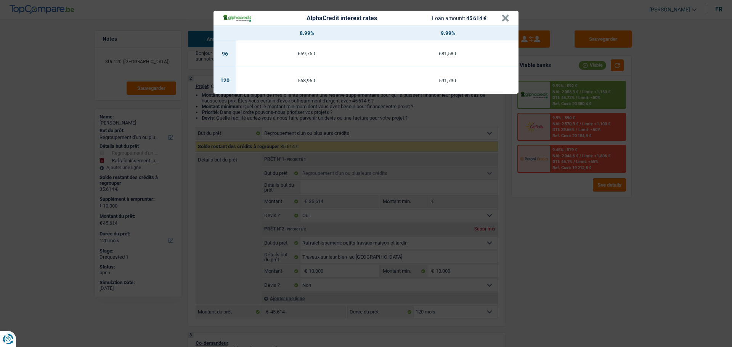
click at [511, 18] on header "AlphaCredit interest rates Loan amount: 45 614 € ×" at bounding box center [365, 18] width 305 height 15
click at [505, 21] on button "×" at bounding box center [505, 18] width 8 height 8
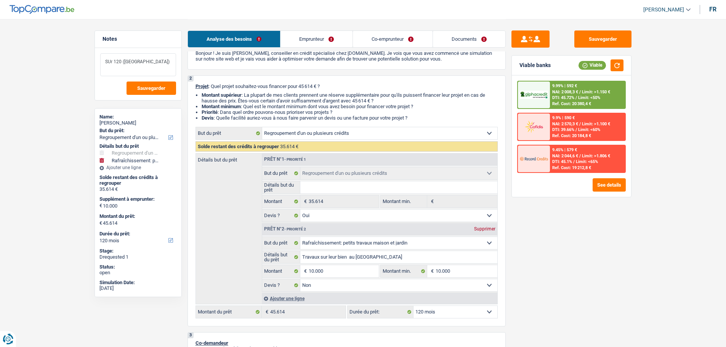
click at [110, 62] on textarea "SUr 120 (Luxembourg)" at bounding box center [138, 64] width 76 height 23
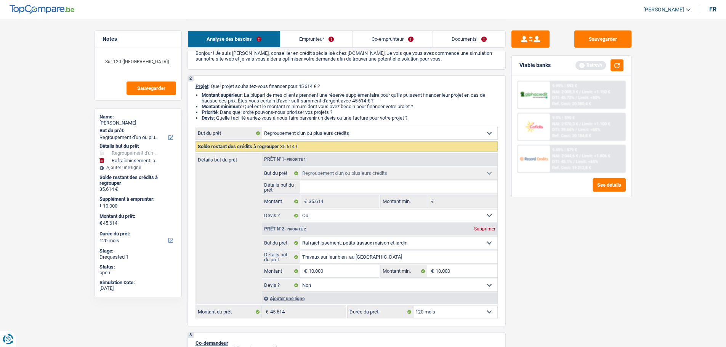
click at [553, 256] on div "Sauvegarder Viable banks Refresh 9.99% | 592 € NAI: 2 008,3 € / Limit: >1.150 €…" at bounding box center [571, 182] width 131 height 304
click at [614, 62] on button "button" at bounding box center [617, 65] width 13 height 12
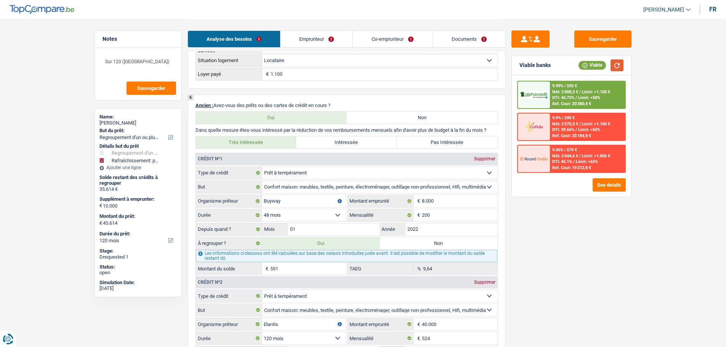
scroll to position [800, 0]
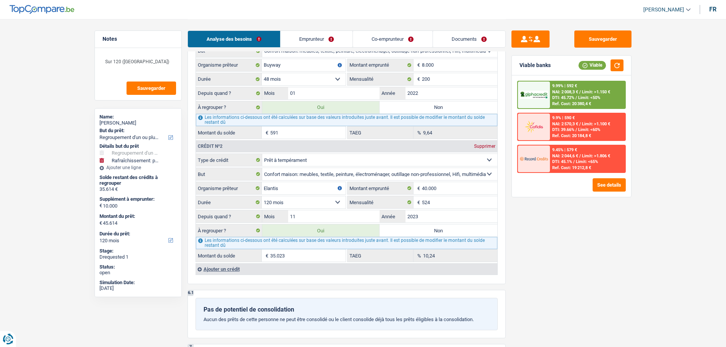
click at [559, 87] on div "9.99% | 592 €" at bounding box center [564, 85] width 25 height 5
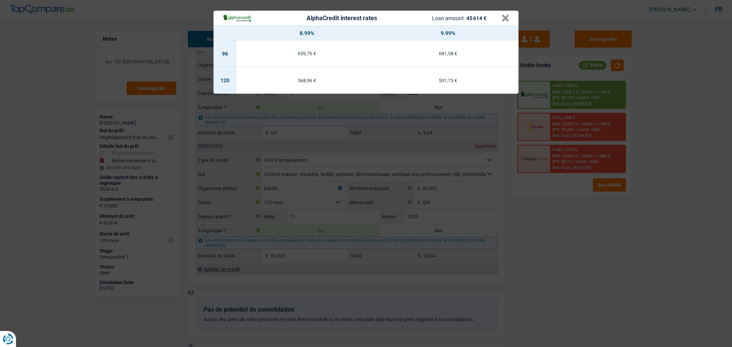
click at [509, 18] on header "AlphaCredit interest rates Loan amount: 45 614 € ×" at bounding box center [365, 18] width 305 height 15
click at [505, 17] on button "×" at bounding box center [505, 18] width 8 height 8
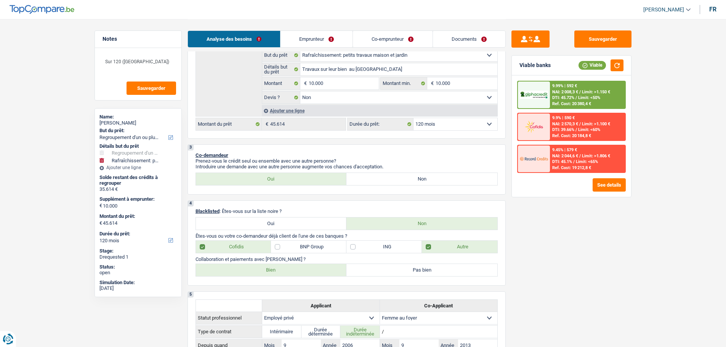
scroll to position [152, 0]
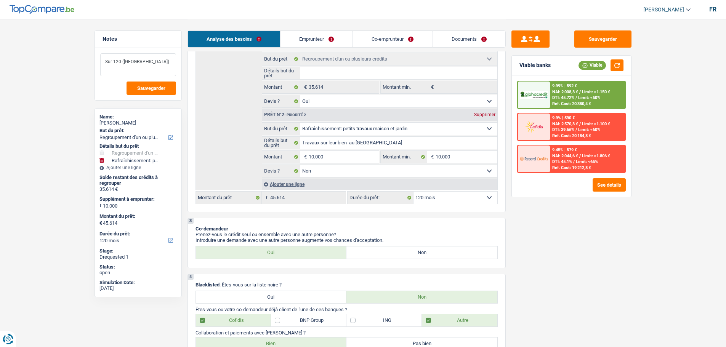
click at [167, 66] on textarea "Sur 120 (Luxembourg)" at bounding box center [138, 64] width 76 height 23
click at [123, 62] on textarea "Sur 120 (Luxembourg)" at bounding box center [138, 64] width 76 height 23
click at [121, 62] on textarea "Sur 120 (Luxembourg)" at bounding box center [138, 64] width 76 height 23
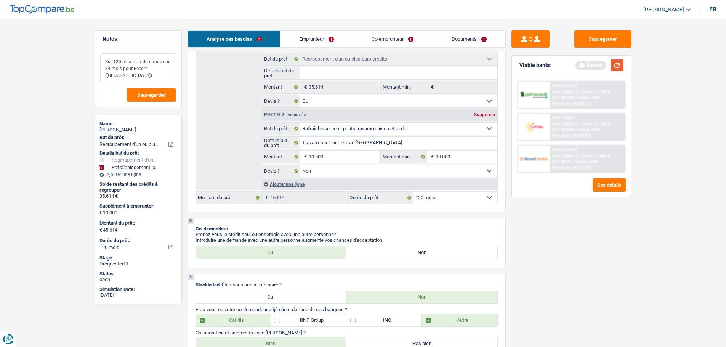
type textarea "Sur 120 et faire la demande sur 84 mois pour Record (Luxembourg)"
click at [616, 64] on button "button" at bounding box center [617, 65] width 13 height 12
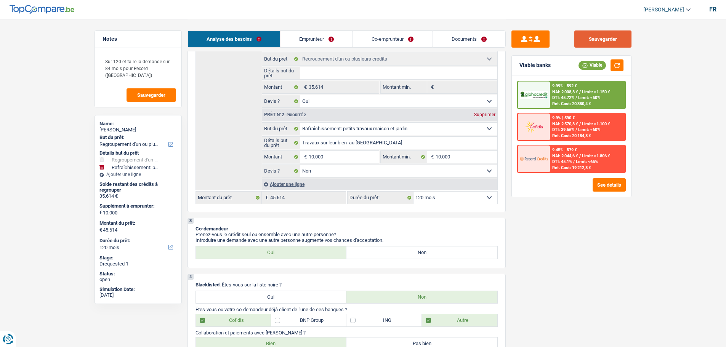
click at [592, 40] on button "Sauvegarder" at bounding box center [602, 38] width 57 height 17
click at [473, 33] on link "Documents" at bounding box center [469, 39] width 72 height 16
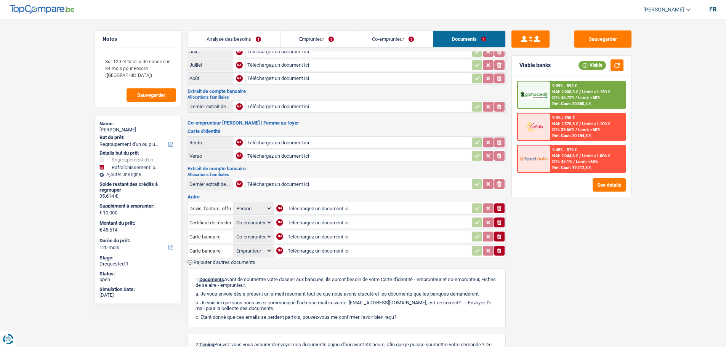
scroll to position [0, 0]
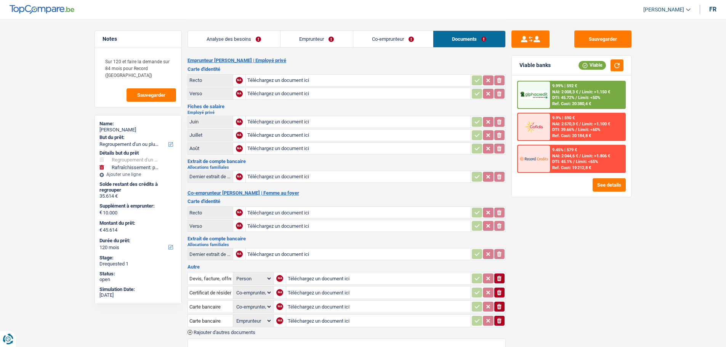
click at [265, 43] on link "Analyse des besoins" at bounding box center [234, 39] width 92 height 16
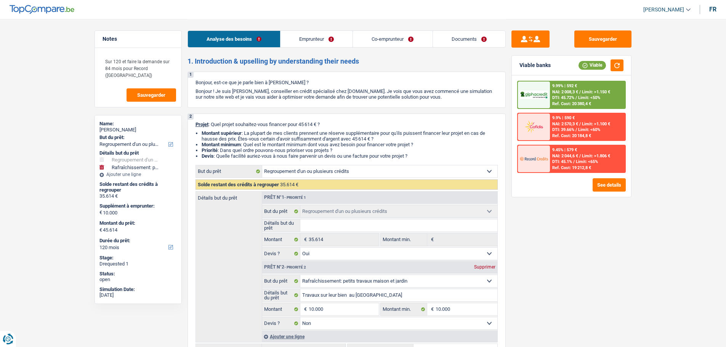
click at [580, 91] on span "/" at bounding box center [580, 92] width 2 height 5
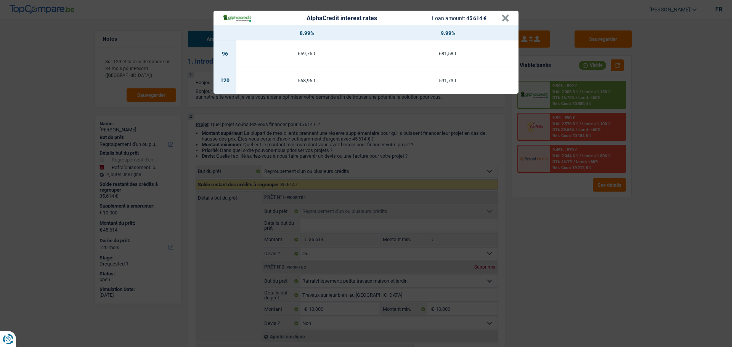
click at [574, 215] on div "AlphaCredit interest rates Loan amount: 45 614 € × 8.99% 9.99% 96 659,76 € 681,…" at bounding box center [366, 173] width 732 height 347
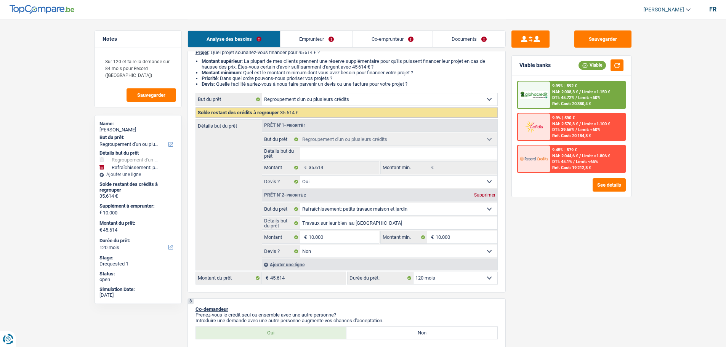
scroll to position [38, 0]
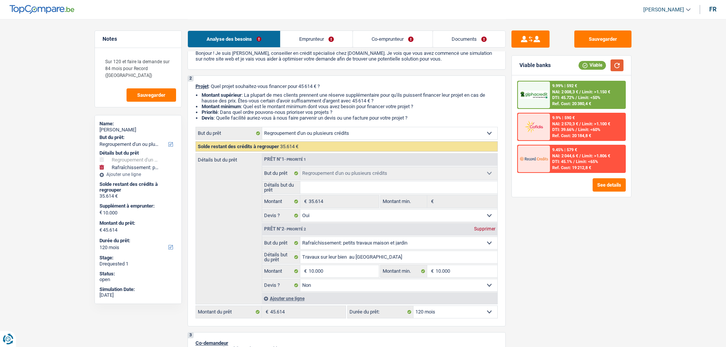
click at [619, 66] on button "button" at bounding box center [617, 65] width 13 height 12
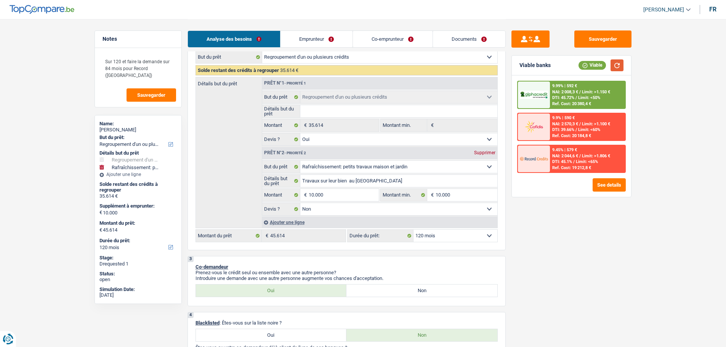
scroll to position [76, 0]
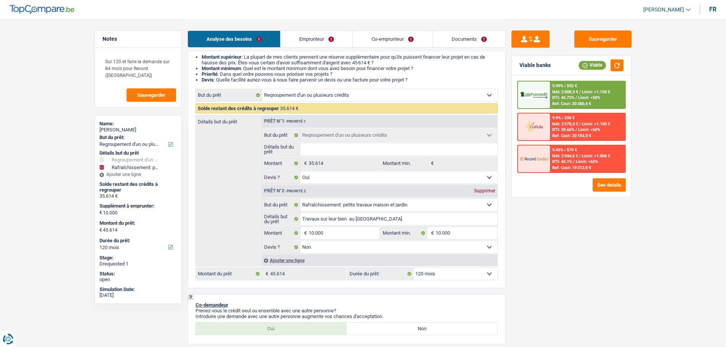
click at [438, 273] on select "12 mois 18 mois 24 mois 30 mois 36 mois 42 mois 48 mois 60 mois 72 mois 84 mois…" at bounding box center [455, 274] width 84 height 12
click at [562, 256] on div "Sauvegarder Viable banks Viable 9.99% | 592 € NAI: 2 008,3 € / Limit: >1.150 € …" at bounding box center [571, 182] width 131 height 304
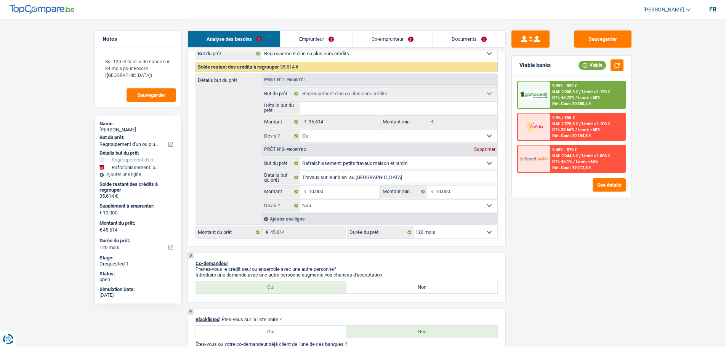
scroll to position [152, 0]
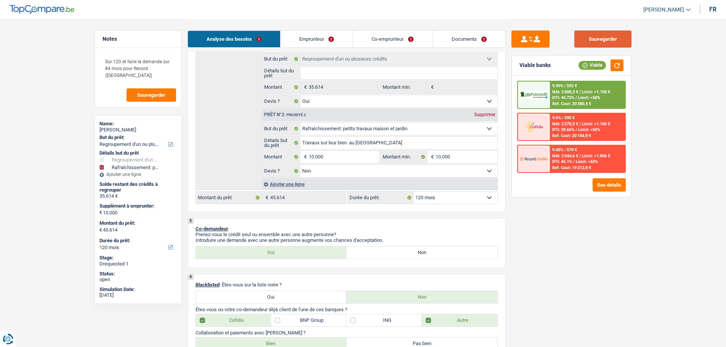
drag, startPoint x: 613, startPoint y: 38, endPoint x: 417, endPoint y: 88, distance: 201.9
click at [611, 38] on button "Sauvegarder" at bounding box center [602, 38] width 57 height 17
click at [149, 96] on span "Sauvegarder" at bounding box center [151, 95] width 28 height 5
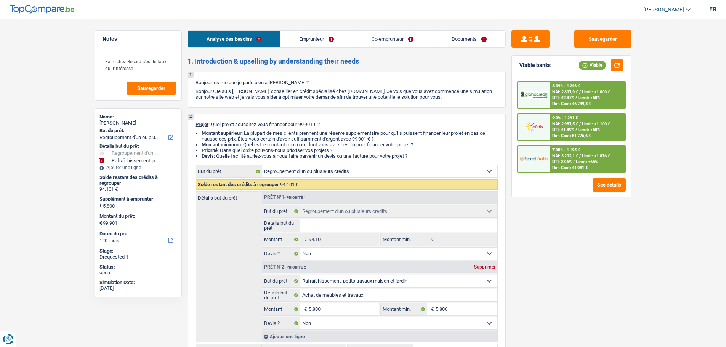
select select "refinancing"
select select "houseOrGarden"
select select "120"
select select "refinancing"
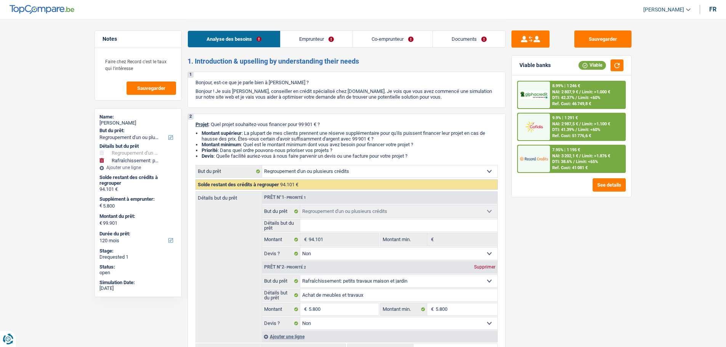
select select "refinancing"
select select "false"
select select "houseOrGarden"
select select "false"
select select "120"
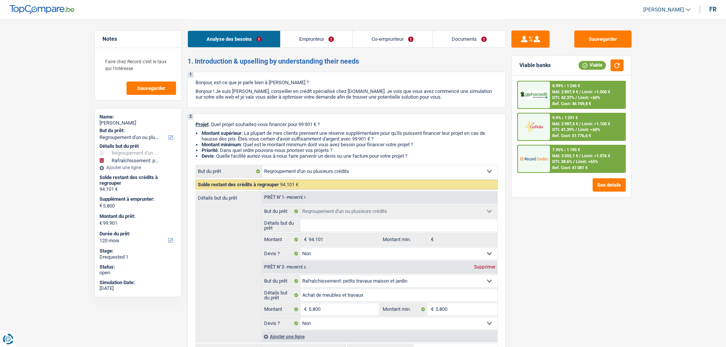
select select "worker"
select select "privateEmployee"
select select "netSalary"
select select "unemployment"
select select "familyAllowances"
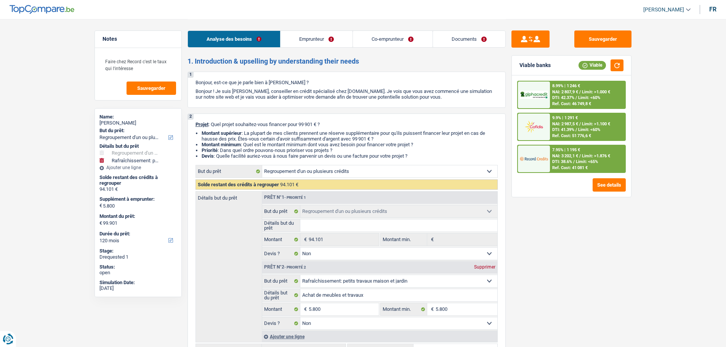
select select "netSalary"
select select "mealVouchers"
select select "familyAllowances"
select select "ownerWithMortgage"
select select "creditConsolidation"
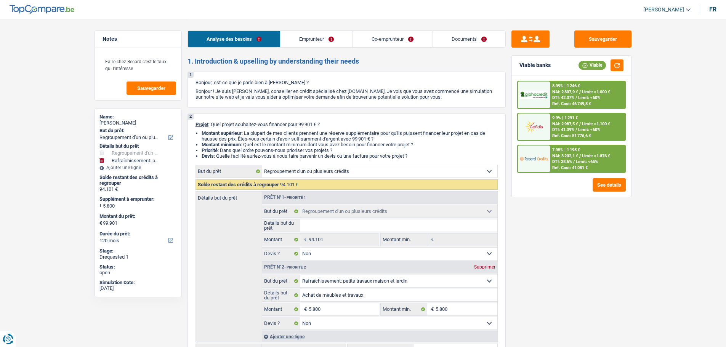
select select "144"
select select "mortgage"
select select "300"
select select "cardOrCredit"
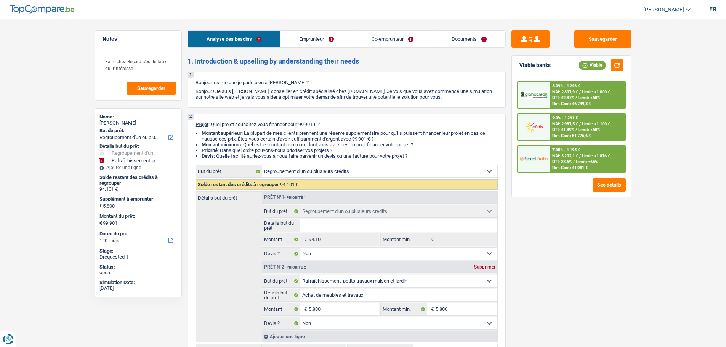
select select "refinancing"
select select "false"
select select "houseOrGarden"
select select "false"
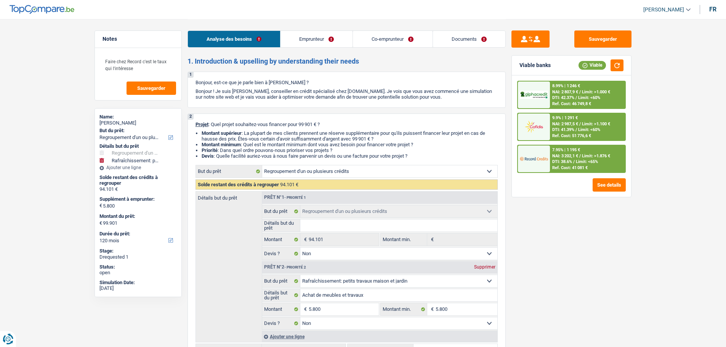
select select "120"
